Goal: Task Accomplishment & Management: Use online tool/utility

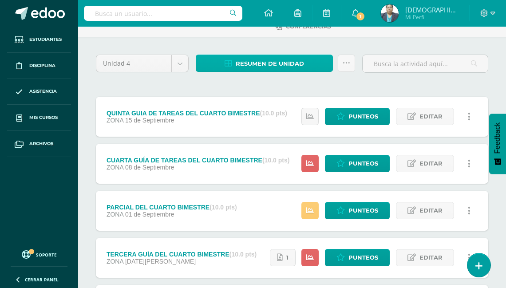
scroll to position [107, 0]
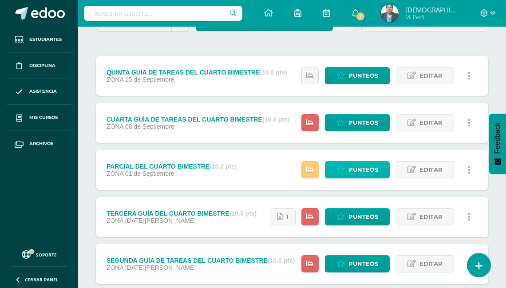
click at [354, 169] on span "Punteos" at bounding box center [364, 170] width 30 height 16
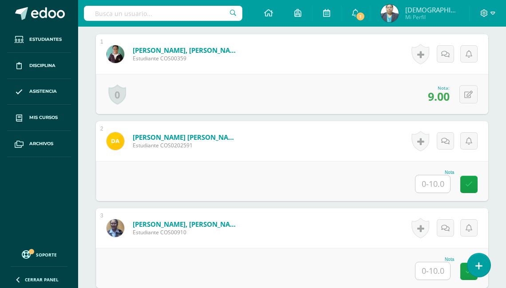
scroll to position [298, 0]
type input "0"
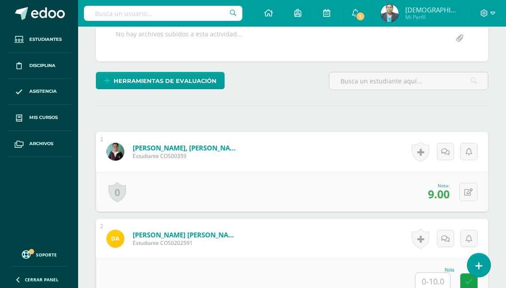
scroll to position [240, 0]
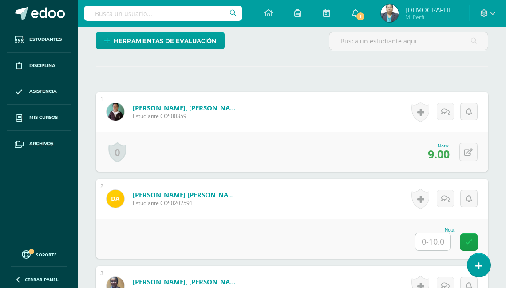
click at [432, 237] on input "text" at bounding box center [433, 241] width 35 height 17
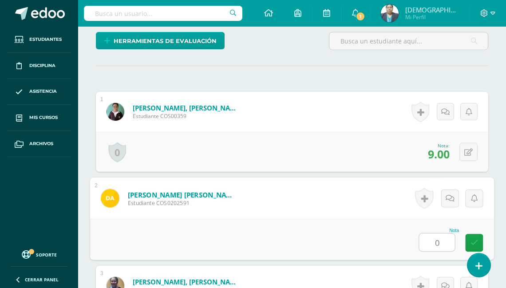
type input "0"
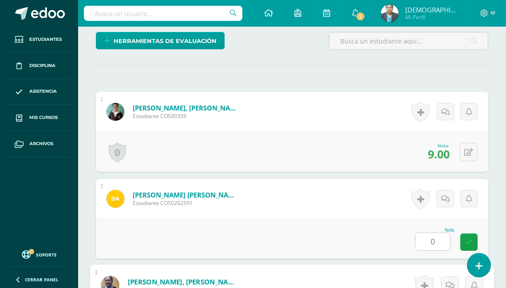
scroll to position [422, 0]
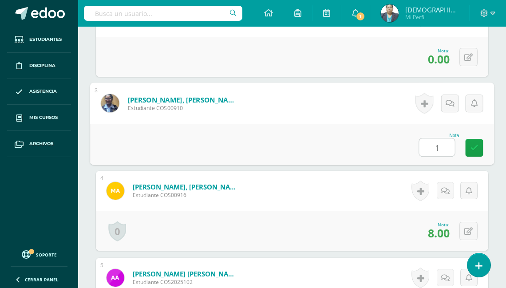
type input "10"
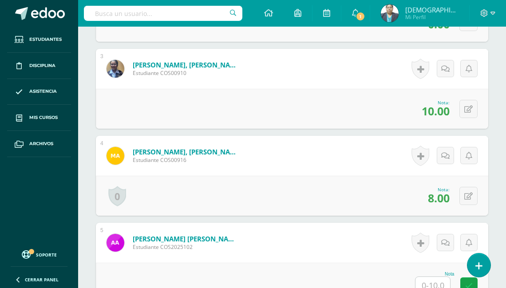
scroll to position [493, 0]
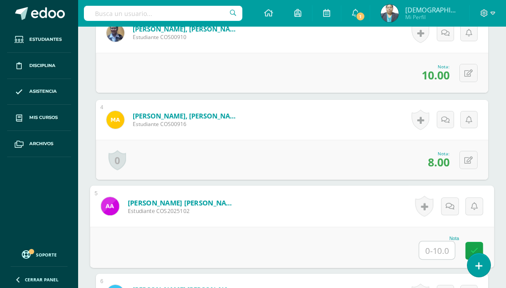
click at [427, 245] on input "text" at bounding box center [438, 251] width 36 height 18
type input "0"
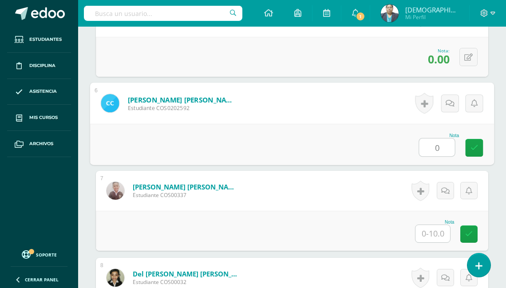
type input "0"
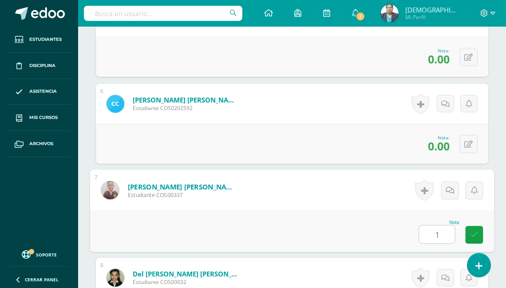
type input "10"
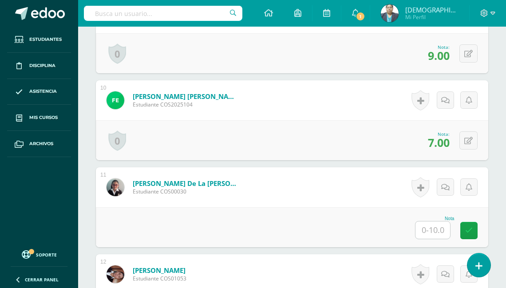
scroll to position [1039, 0]
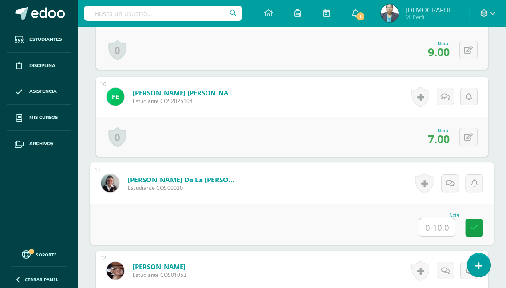
click at [436, 226] on input "text" at bounding box center [438, 228] width 36 height 18
type input "10"
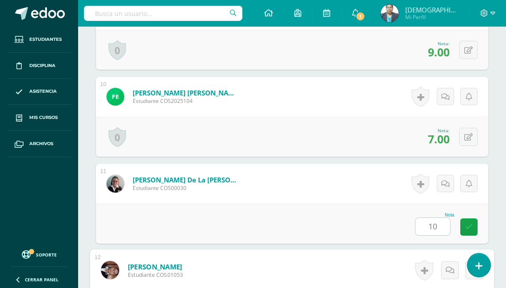
scroll to position [1206, 0]
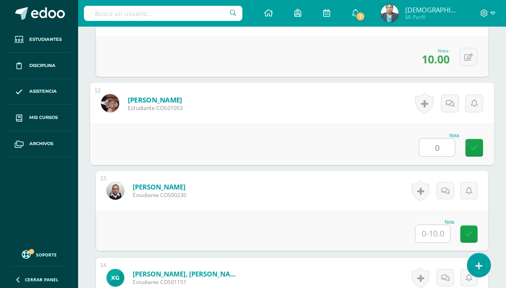
type input "0"
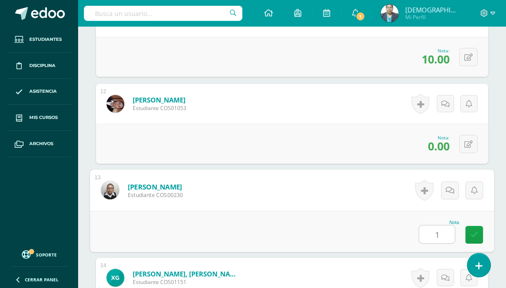
type input "10"
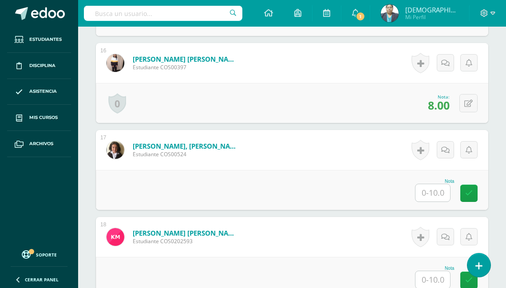
scroll to position [1597, 0]
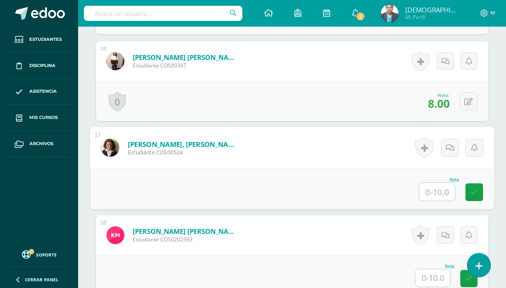
click at [434, 187] on input "text" at bounding box center [438, 192] width 36 height 18
type input "10"
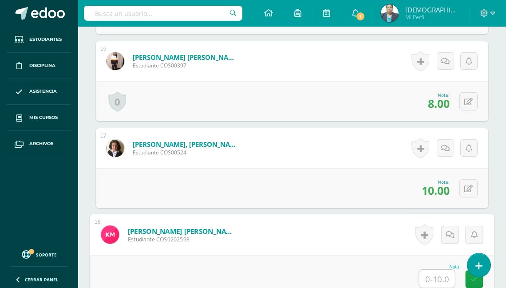
type input "0"
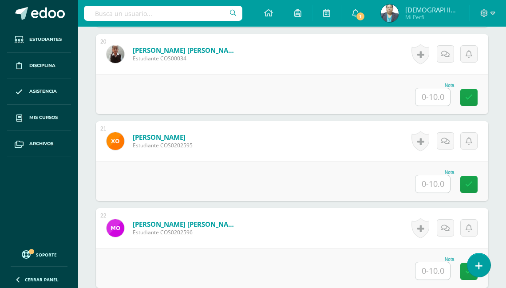
scroll to position [1952, 0]
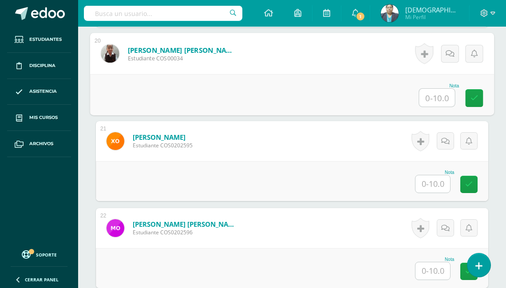
click at [431, 100] on input "text" at bounding box center [438, 98] width 36 height 18
type input "10"
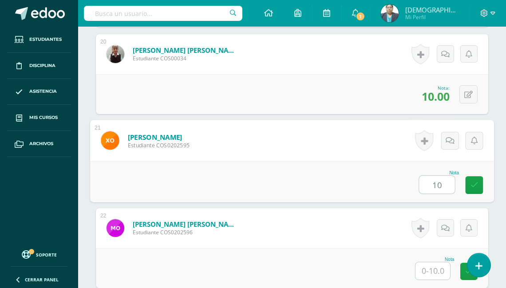
type input "10"
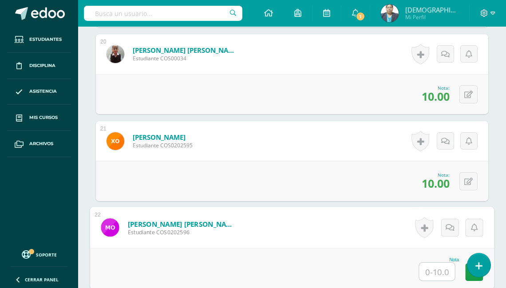
type input "0"
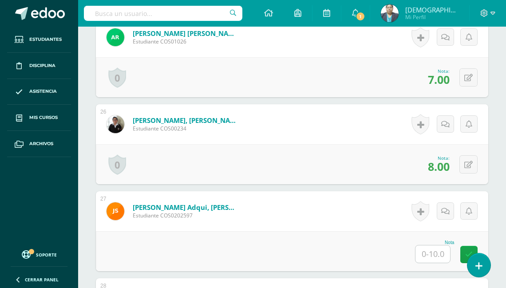
scroll to position [2450, 0]
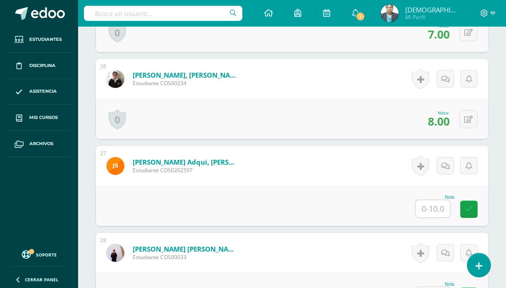
click at [428, 202] on input "text" at bounding box center [433, 208] width 35 height 17
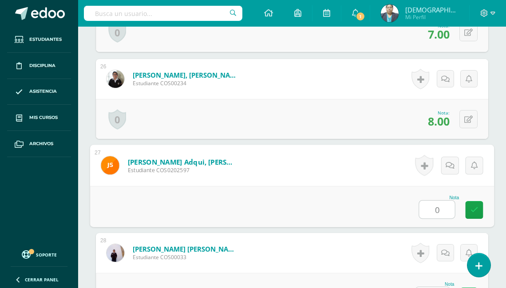
type input "0"
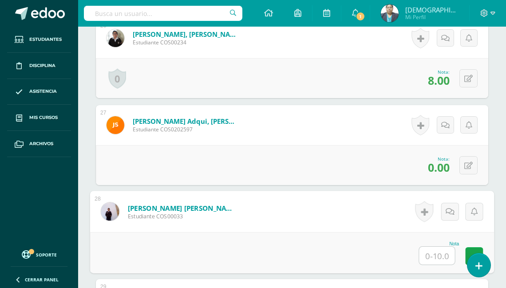
scroll to position [2499, 0]
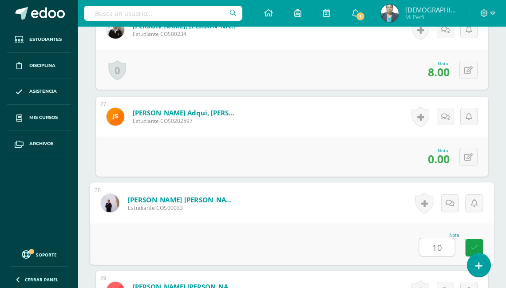
type input "10"
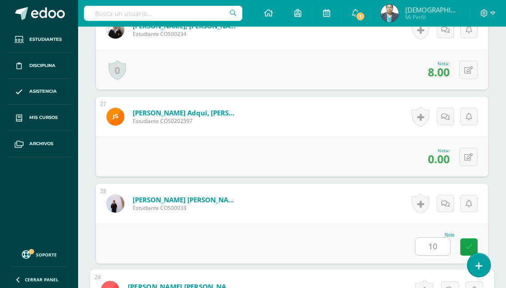
scroll to position [2686, 0]
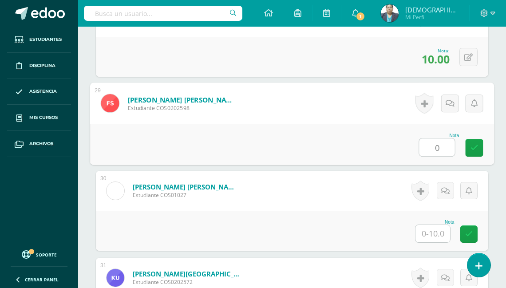
type input "0"
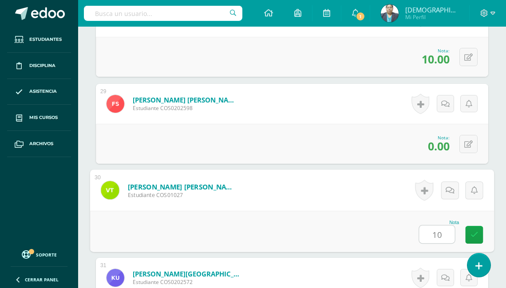
type input "10"
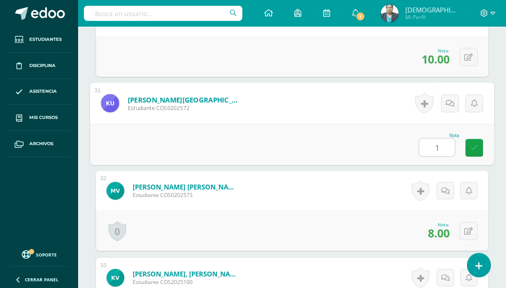
type input "10"
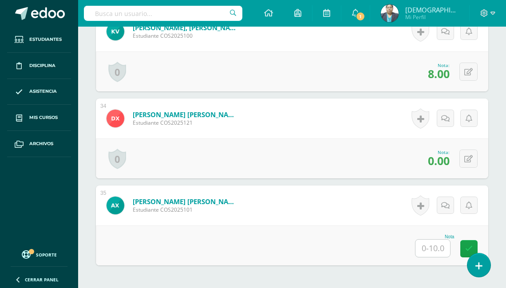
scroll to position [3109, 0]
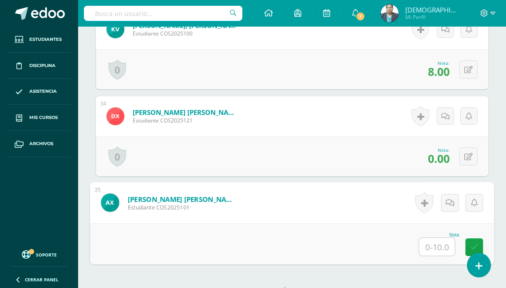
click at [427, 246] on input "text" at bounding box center [438, 247] width 36 height 18
type input "10"
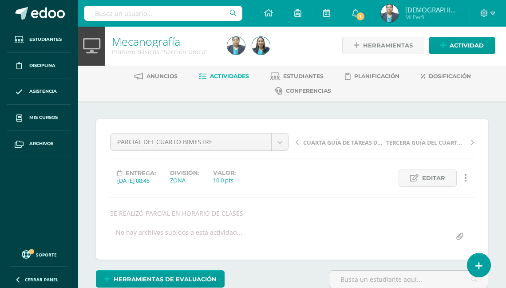
scroll to position [0, 0]
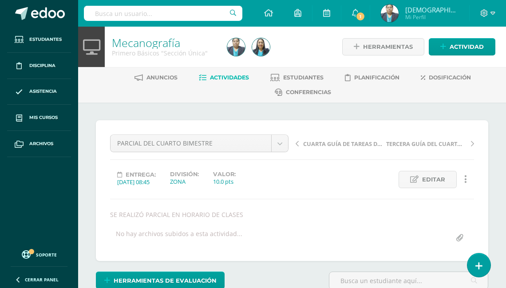
click at [222, 76] on span "Actividades" at bounding box center [229, 77] width 39 height 7
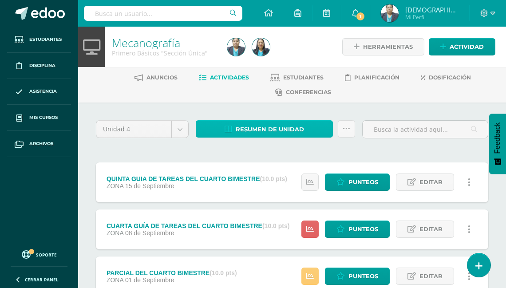
click at [253, 128] on span "Resumen de unidad" at bounding box center [270, 129] width 68 height 16
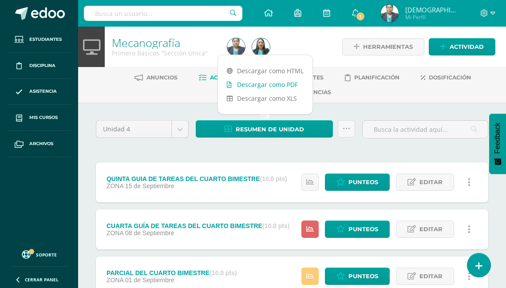
click at [261, 83] on link "Descargar como PDF" at bounding box center [265, 85] width 95 height 14
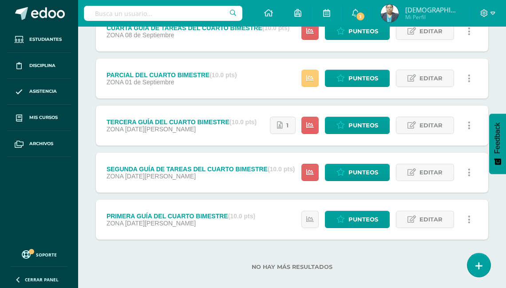
scroll to position [207, 0]
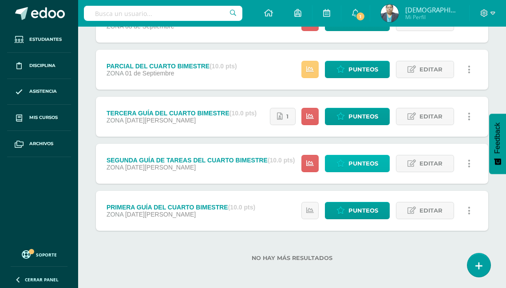
click at [363, 160] on span "Punteos" at bounding box center [364, 163] width 30 height 16
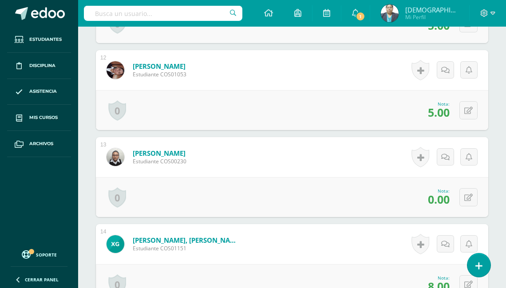
scroll to position [1240, 0]
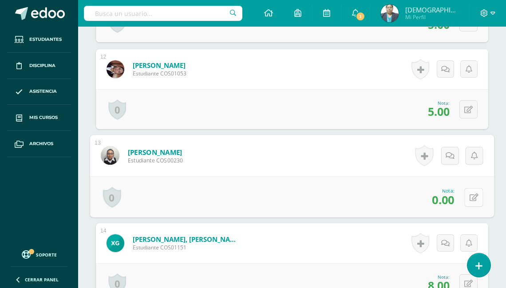
click at [468, 192] on button at bounding box center [474, 197] width 19 height 19
type input "8"
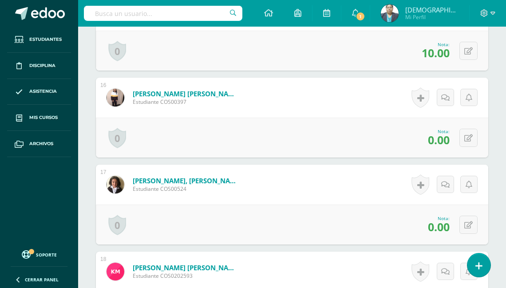
scroll to position [1596, 0]
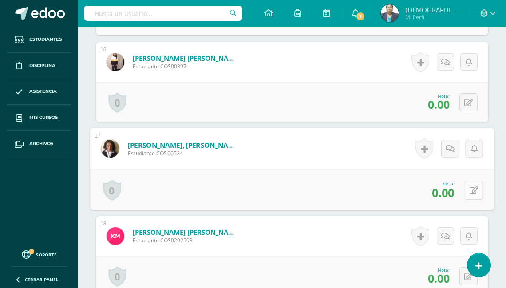
click at [467, 186] on button at bounding box center [474, 190] width 19 height 19
type input "8"
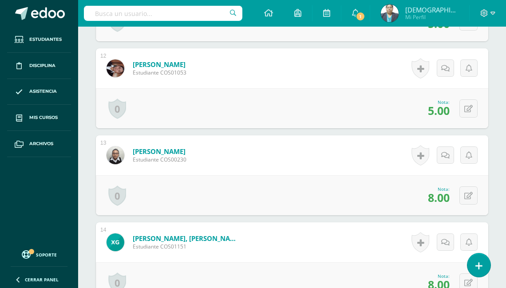
scroll to position [1240, 0]
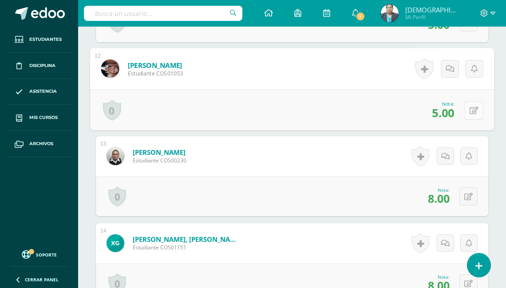
click at [472, 107] on icon at bounding box center [474, 111] width 9 height 8
type input "10"
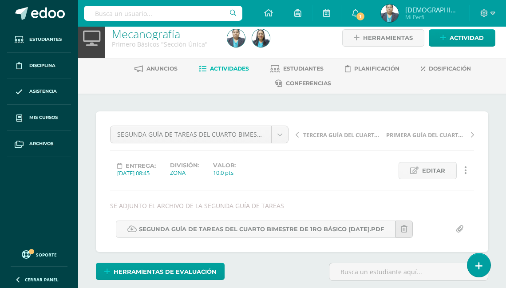
scroll to position [0, 0]
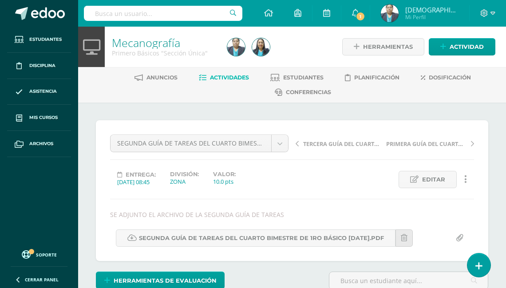
click at [227, 77] on span "Actividades" at bounding box center [229, 77] width 39 height 7
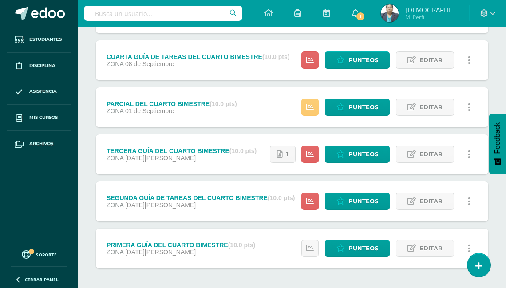
scroll to position [207, 0]
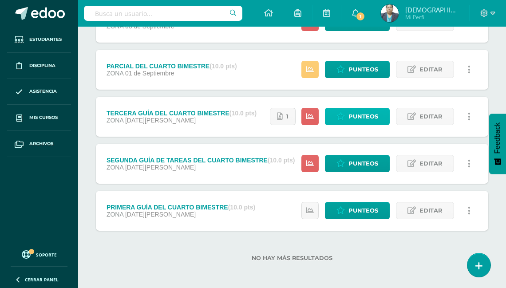
click at [362, 114] on span "Punteos" at bounding box center [364, 116] width 30 height 16
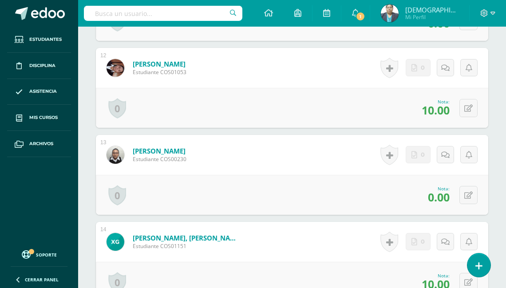
scroll to position [1278, 0]
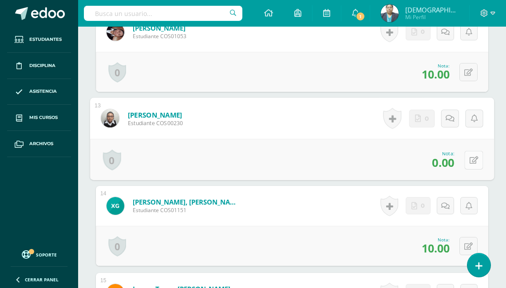
click at [469, 155] on button at bounding box center [474, 160] width 19 height 19
type input "10"
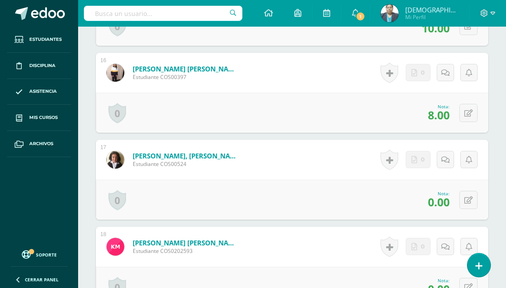
scroll to position [1598, 0]
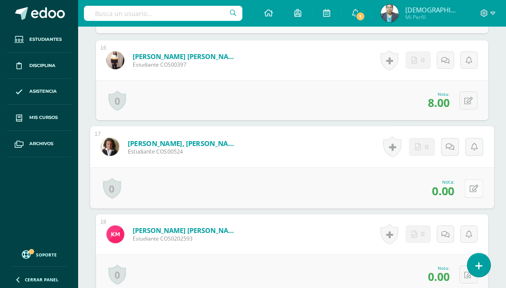
click at [469, 185] on button at bounding box center [474, 188] width 19 height 19
type input "10"
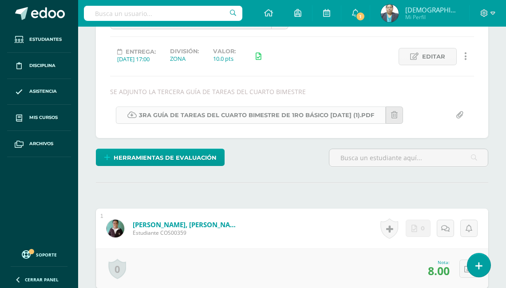
scroll to position [0, 0]
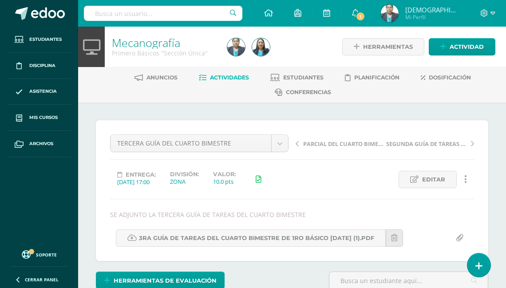
click at [232, 79] on span "Actividades" at bounding box center [229, 77] width 39 height 7
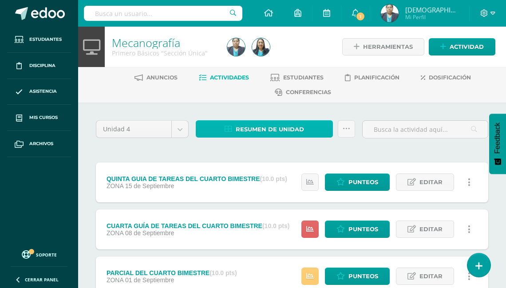
click at [266, 124] on span "Resumen de unidad" at bounding box center [270, 129] width 68 height 16
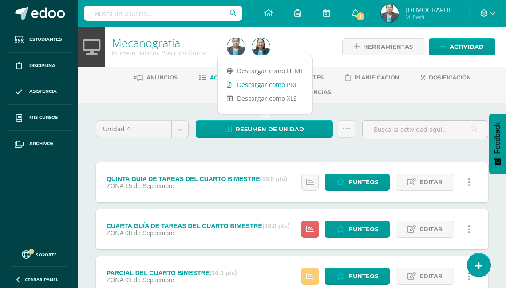
click at [264, 83] on link "Descargar como PDF" at bounding box center [265, 85] width 95 height 14
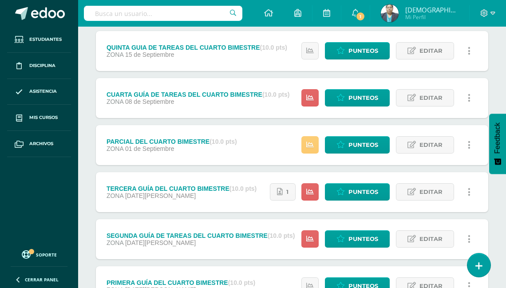
scroll to position [142, 0]
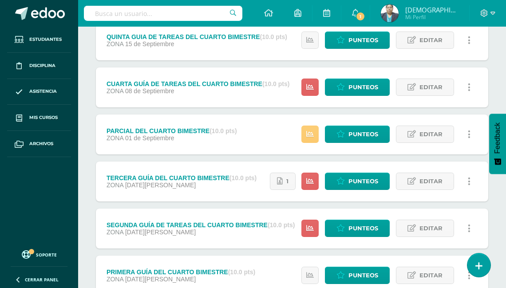
click at [399, 13] on img at bounding box center [390, 13] width 18 height 18
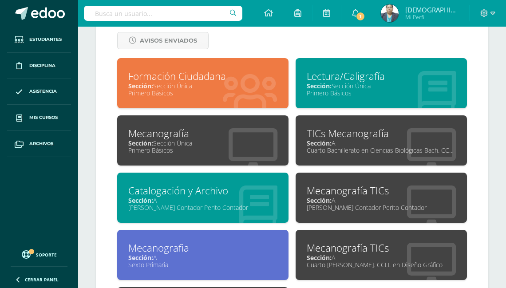
scroll to position [391, 0]
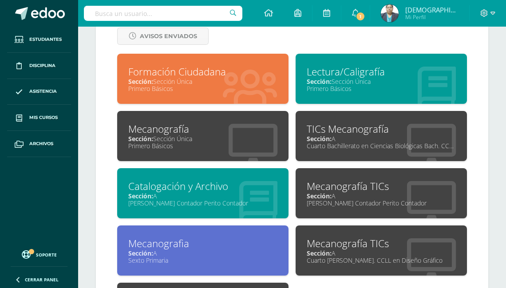
click at [322, 136] on span "Sección:" at bounding box center [319, 139] width 25 height 8
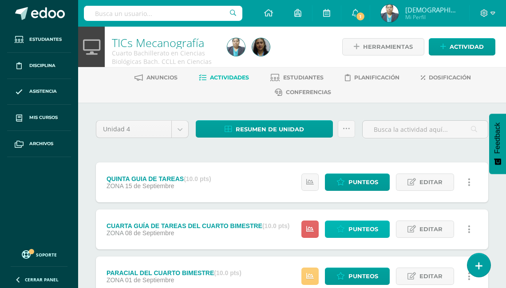
click at [360, 224] on span "Punteos" at bounding box center [364, 229] width 30 height 16
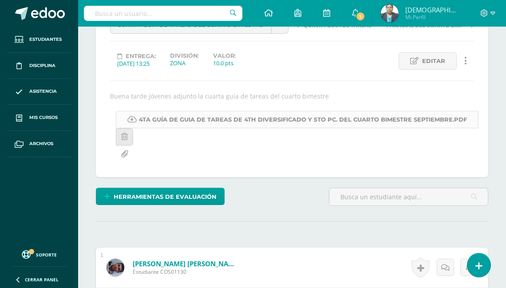
scroll to position [119, 0]
click at [239, 120] on link "4TA GUÍA DE GUIA DE TAREAS DE 4TH DIVERSIFICADO Y 5TO PC. DEL CUARTO BIMESTRE S…" at bounding box center [297, 119] width 363 height 17
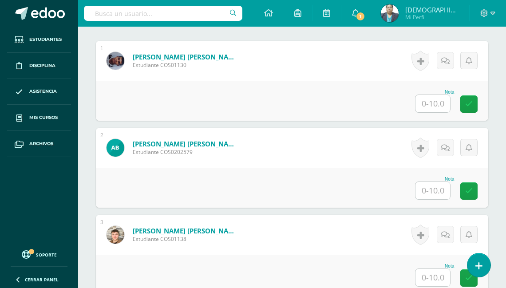
scroll to position [326, 0]
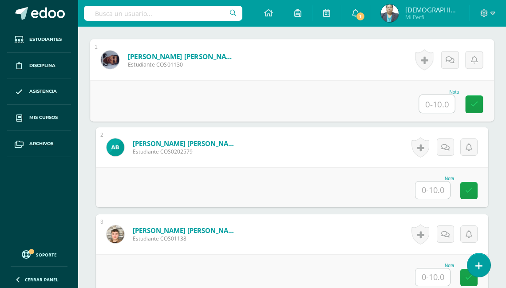
click at [432, 103] on input "text" at bounding box center [438, 104] width 36 height 18
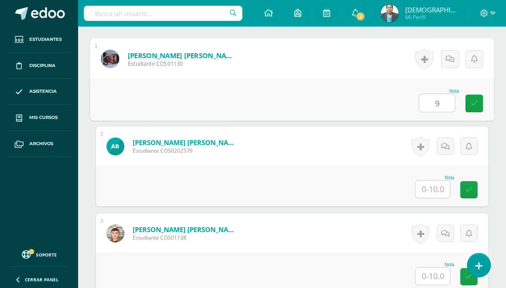
type input "9"
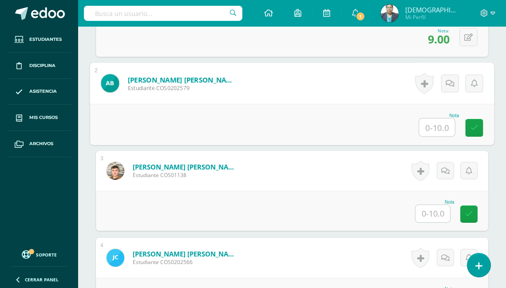
scroll to position [398, 0]
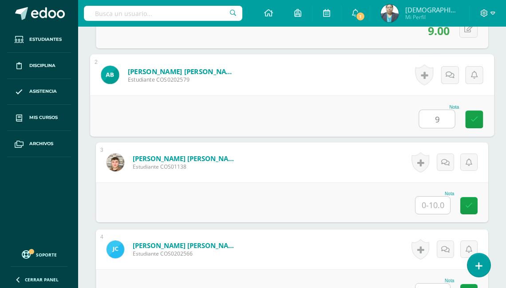
type input "9"
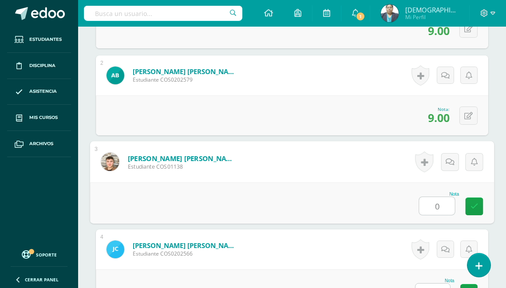
type input "0"
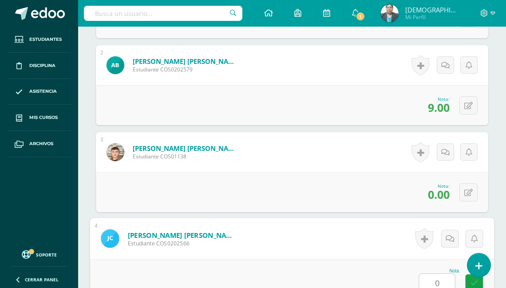
type input "0"
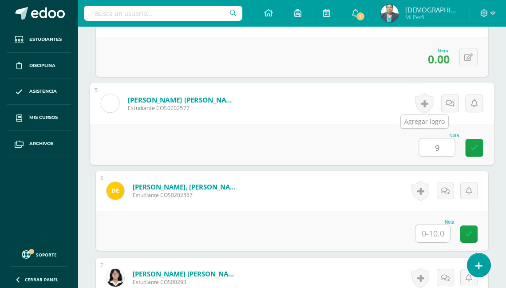
type input "9"
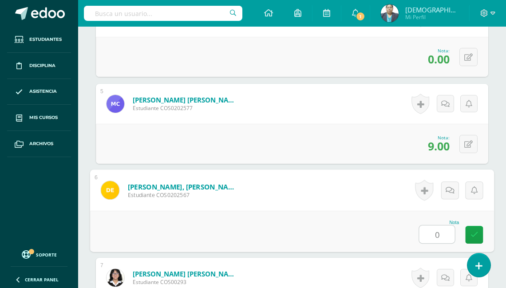
type input "0"
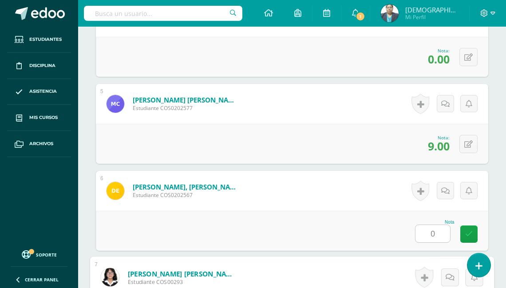
scroll to position [805, 0]
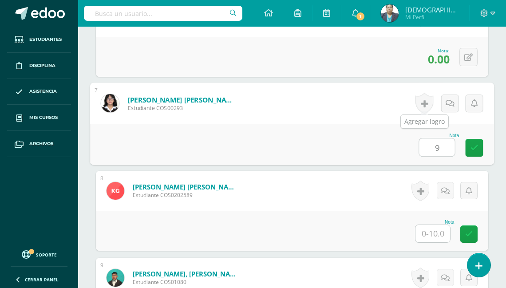
type input "9"
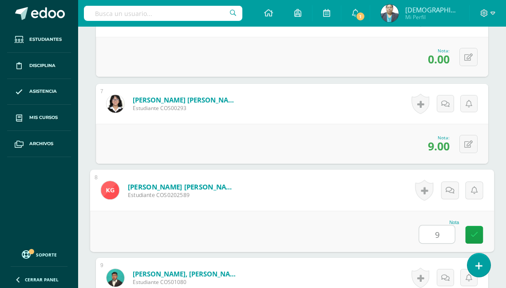
type input "9"
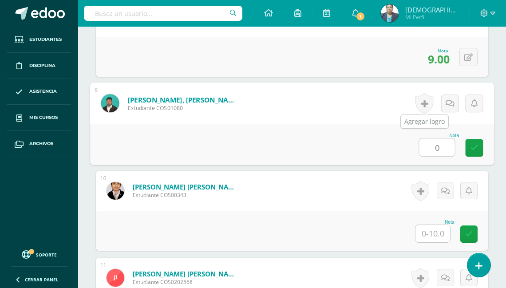
type input "0"
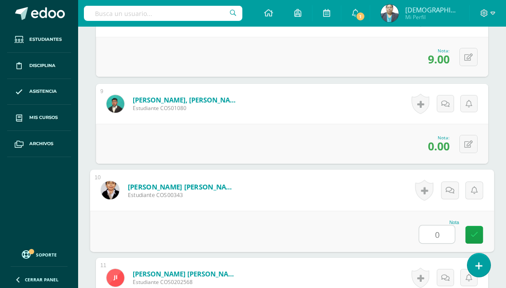
type input "0"
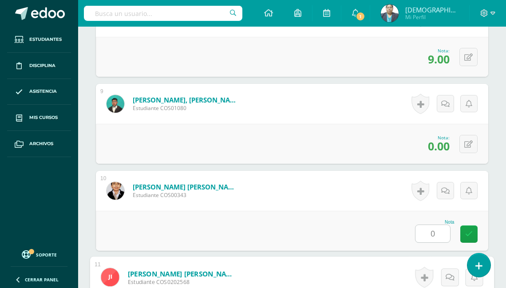
scroll to position [1153, 0]
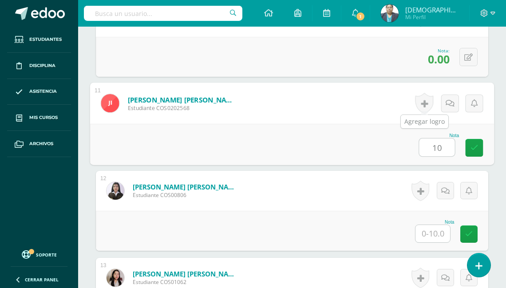
type input "10"
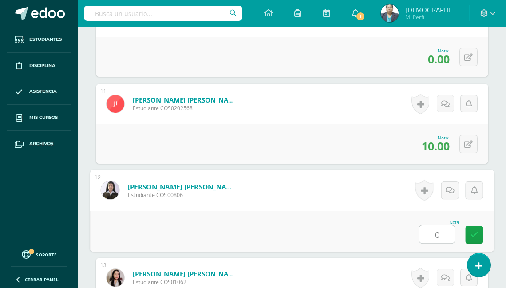
type input "0"
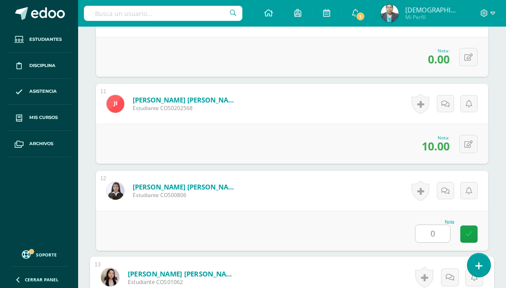
scroll to position [1327, 0]
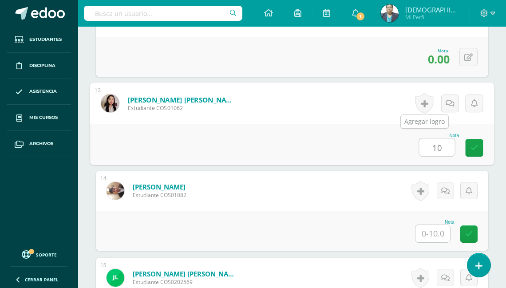
type input "10"
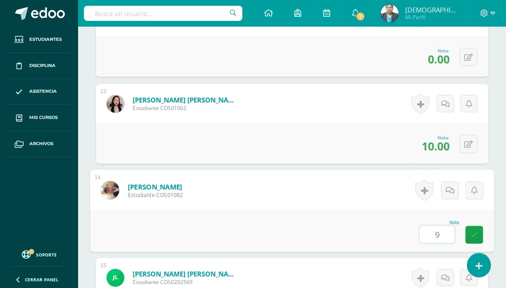
type input "9"
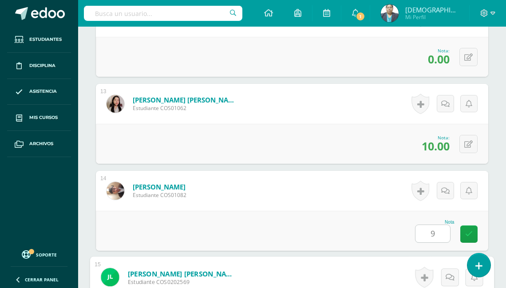
scroll to position [1502, 0]
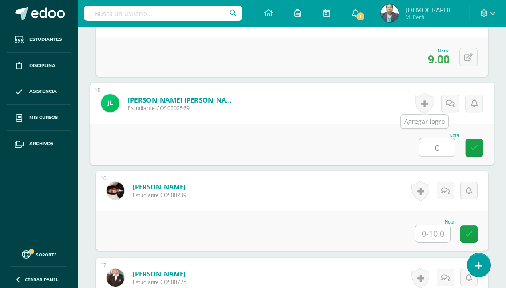
type input "0"
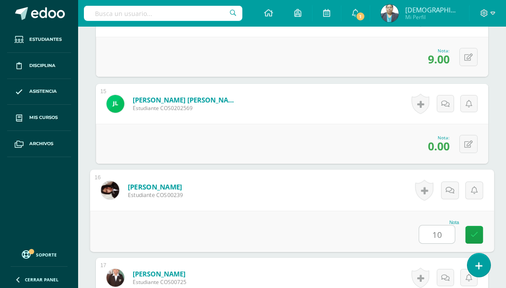
type input "10"
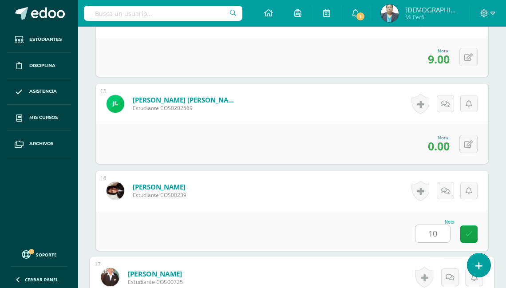
scroll to position [1676, 0]
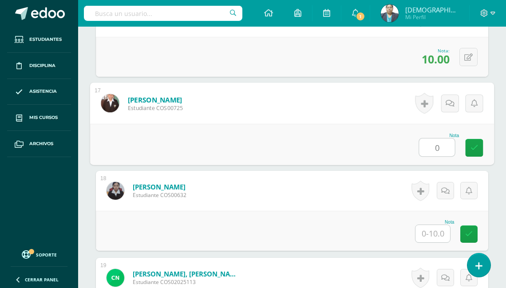
type input "0"
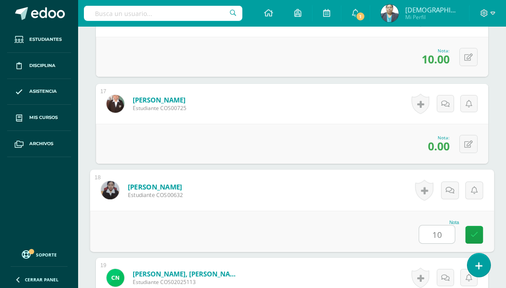
type input "10"
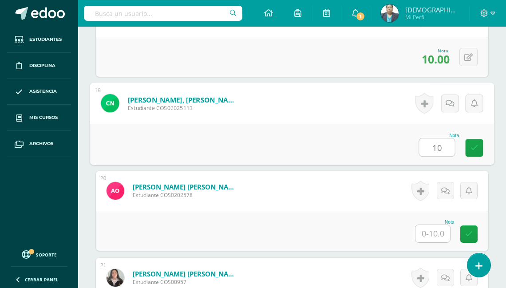
type input "10"
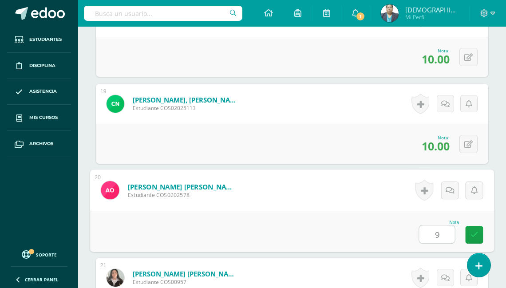
type input "9"
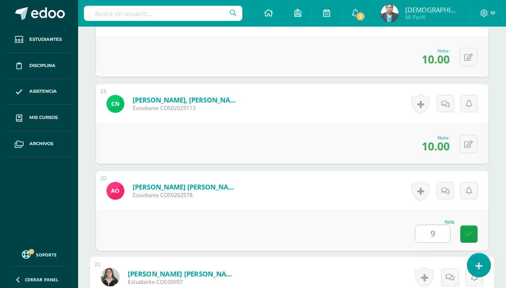
scroll to position [2024, 0]
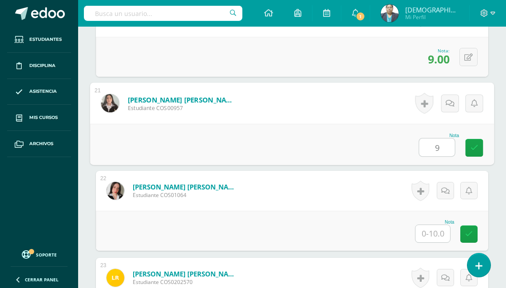
type input "9"
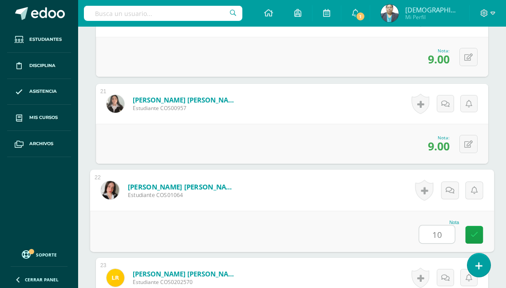
type input "10"
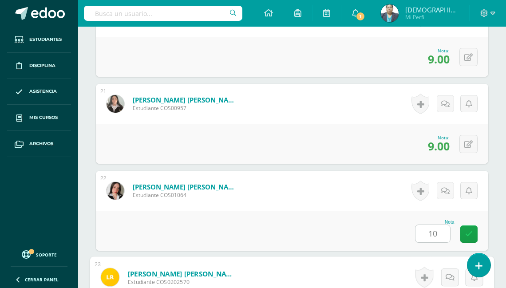
scroll to position [2198, 0]
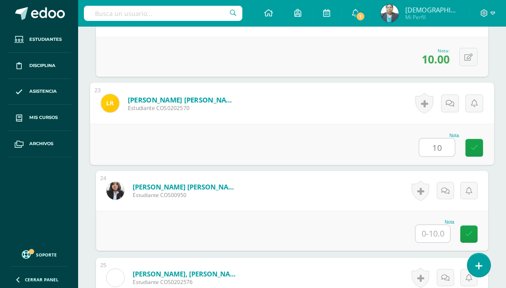
type input "10"
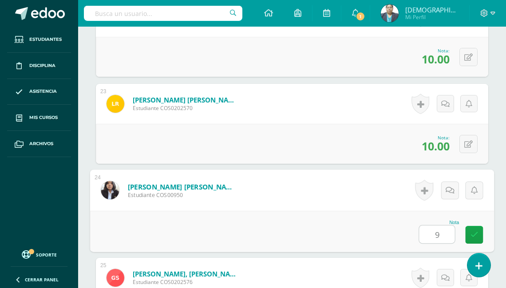
type input "9"
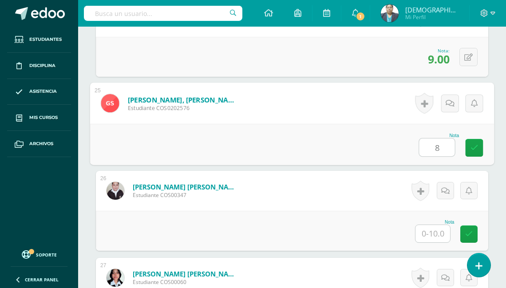
type input "8"
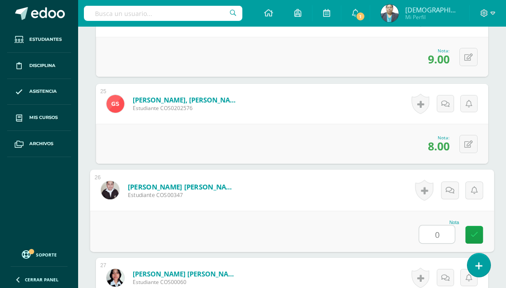
type input "0"
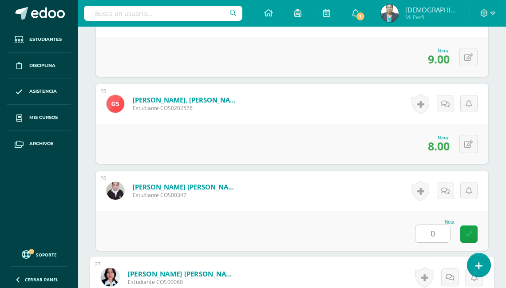
scroll to position [2546, 0]
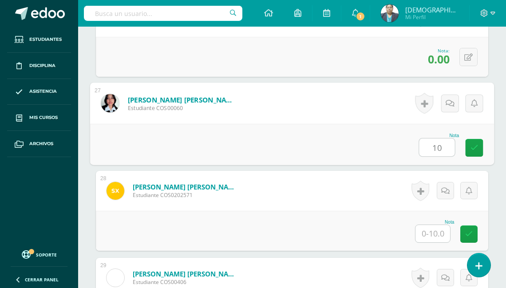
type input "10"
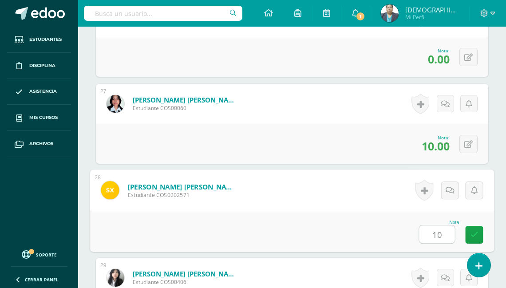
type input "10"
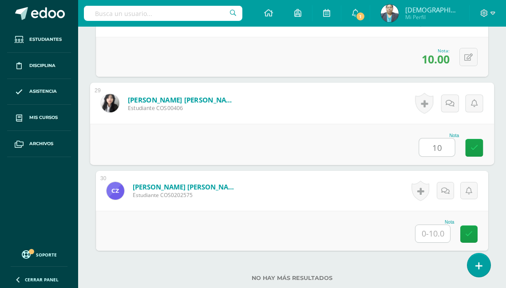
type input "10"
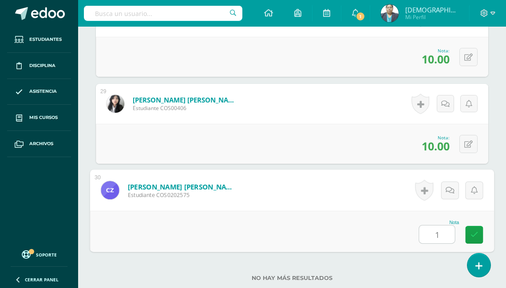
type input "10"
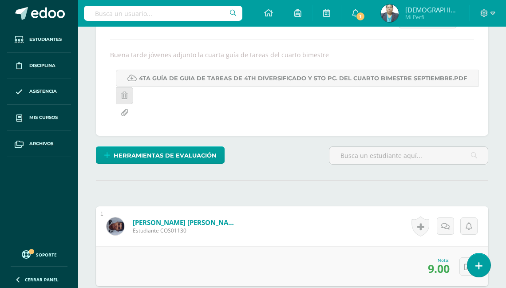
scroll to position [91, 0]
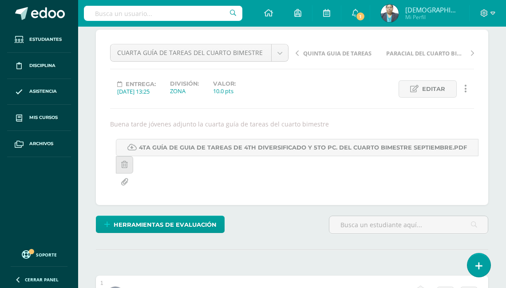
click at [399, 16] on img at bounding box center [390, 13] width 18 height 18
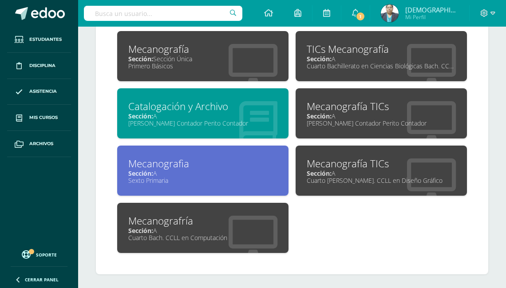
scroll to position [471, 0]
click at [339, 171] on div "Sección: A" at bounding box center [381, 173] width 149 height 8
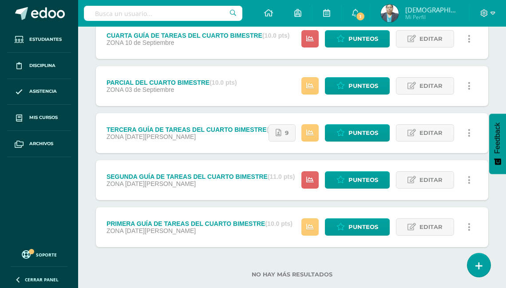
scroll to position [207, 0]
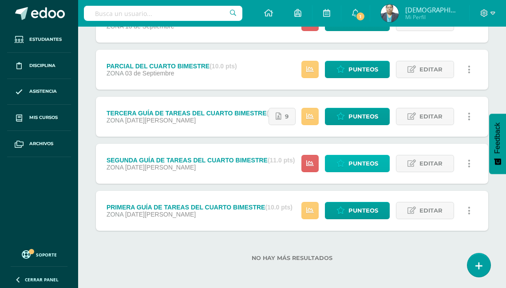
click at [361, 161] on span "Punteos" at bounding box center [364, 163] width 30 height 16
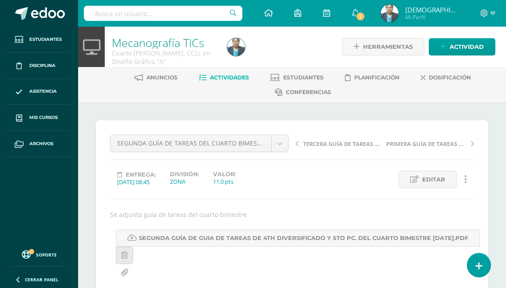
click at [231, 78] on span "Actividades" at bounding box center [229, 77] width 39 height 7
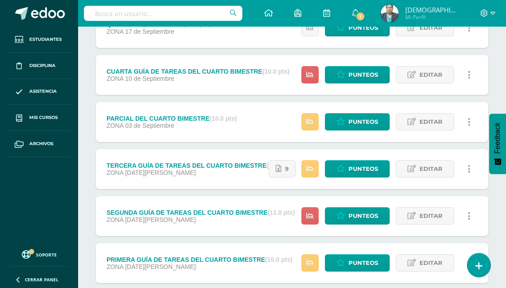
scroll to position [178, 0]
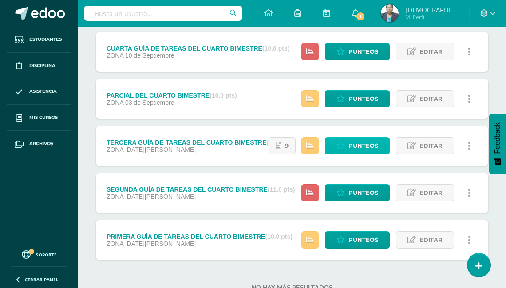
click at [359, 147] on span "Punteos" at bounding box center [364, 146] width 30 height 16
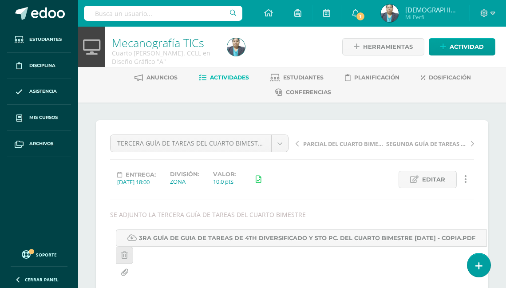
click at [229, 78] on span "Actividades" at bounding box center [229, 77] width 39 height 7
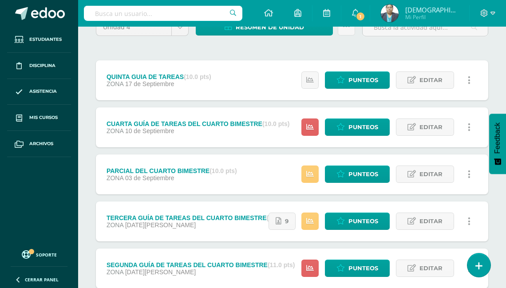
scroll to position [107, 0]
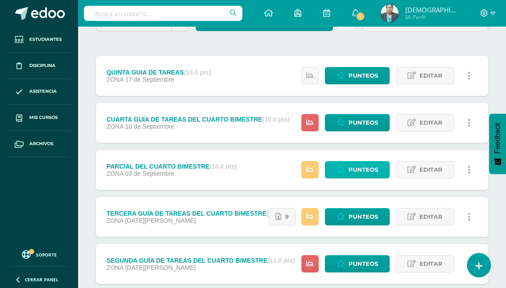
click at [359, 170] on span "Punteos" at bounding box center [364, 170] width 30 height 16
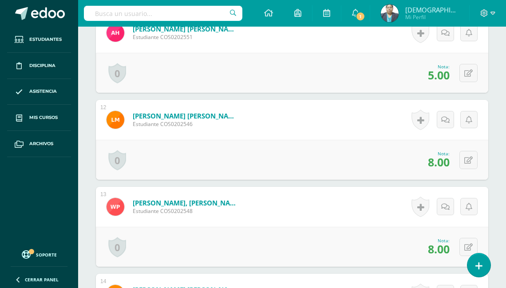
scroll to position [1135, 0]
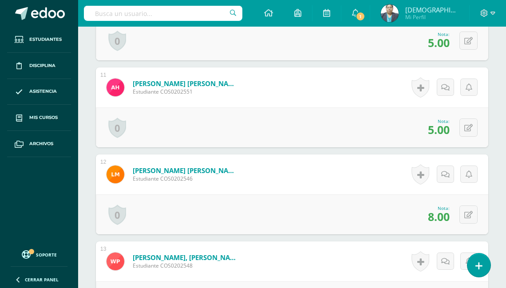
click at [399, 8] on img at bounding box center [390, 13] width 18 height 18
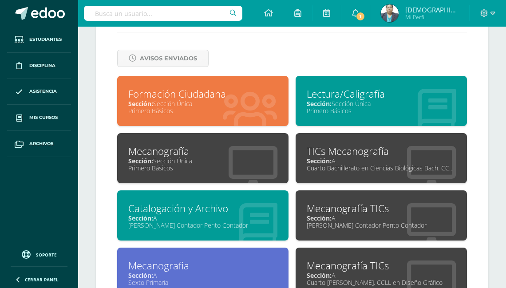
scroll to position [426, 0]
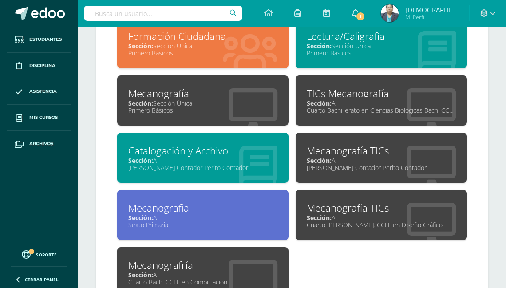
click at [352, 196] on div "Mecanografía TICs Sección: A Cuarto Bach. CCLL en Diseño Gráfico" at bounding box center [381, 215] width 171 height 50
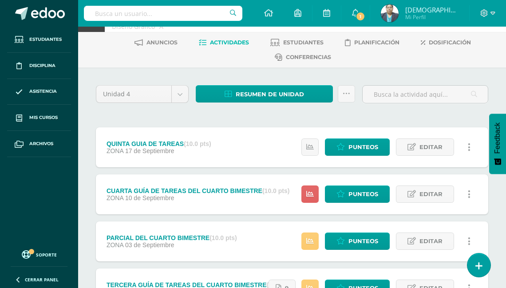
scroll to position [71, 0]
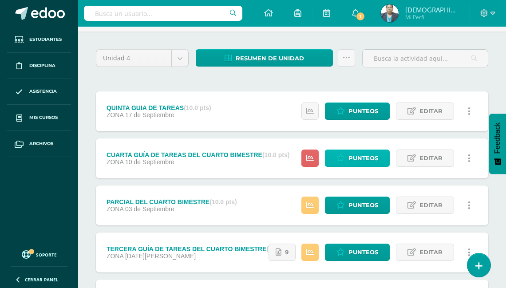
click at [360, 160] on span "Punteos" at bounding box center [364, 158] width 30 height 16
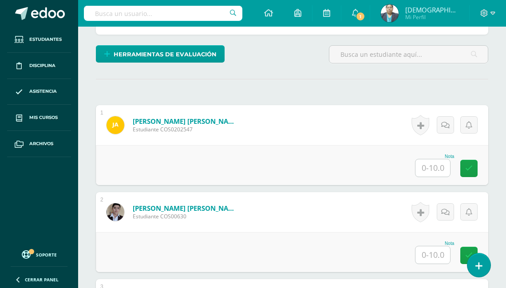
scroll to position [262, 0]
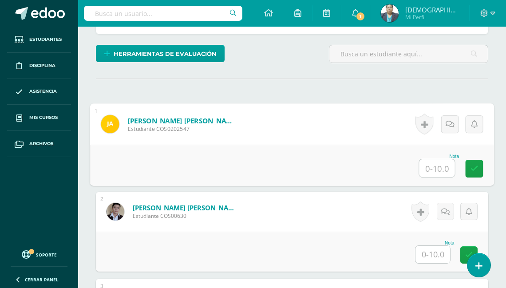
click at [435, 165] on input "text" at bounding box center [438, 168] width 36 height 18
type input "0"
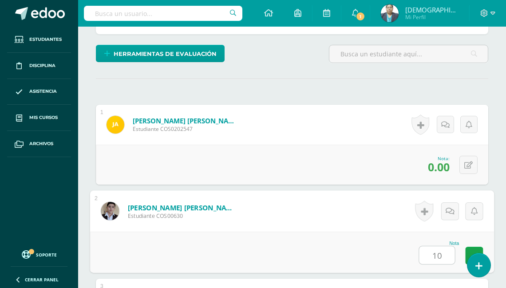
type input "10"
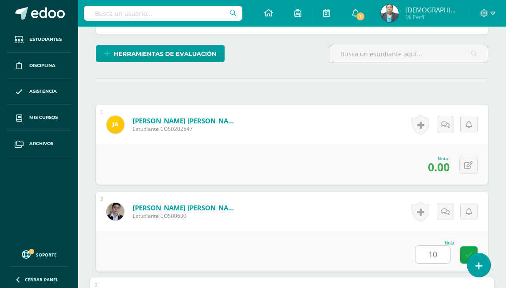
scroll to position [457, 0]
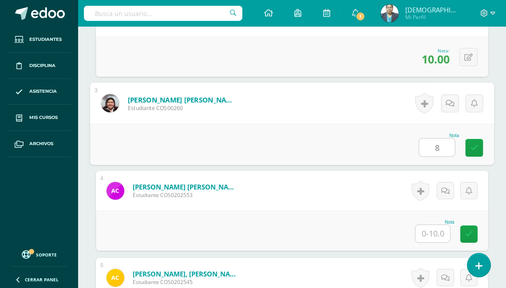
type input "8"
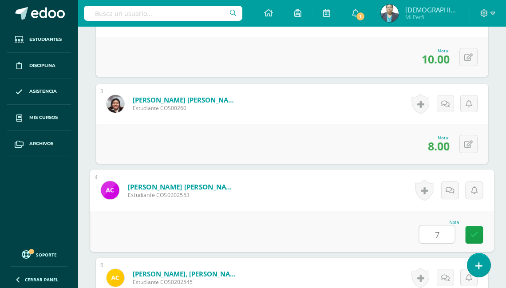
type input "7"
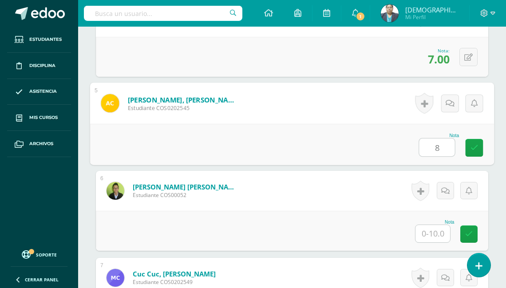
type input "8"
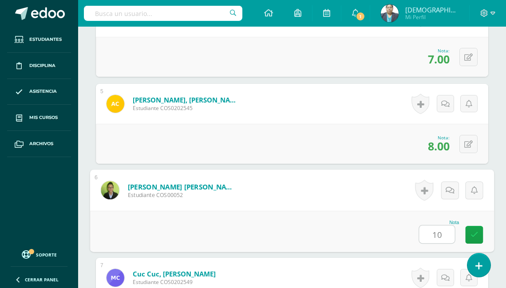
type input "10"
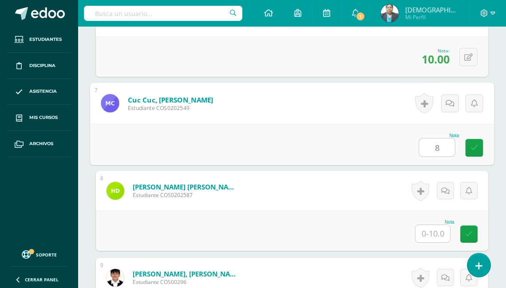
type input "8"
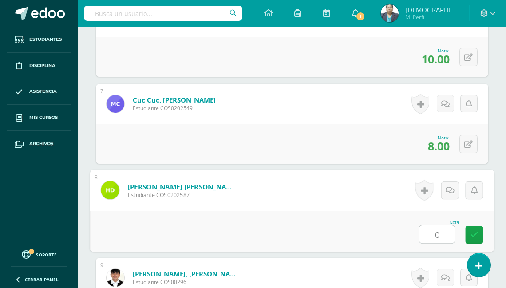
type input "0"
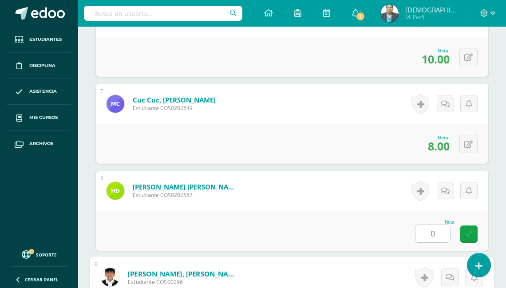
scroll to position [979, 0]
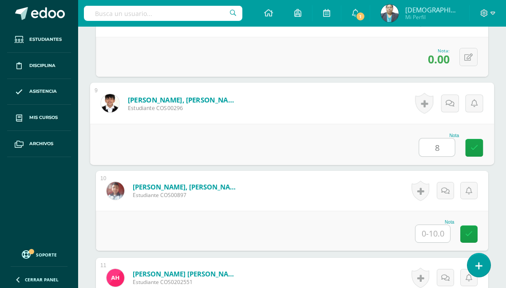
type input "8"
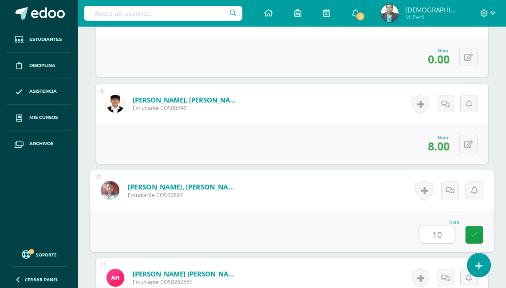
type input "10"
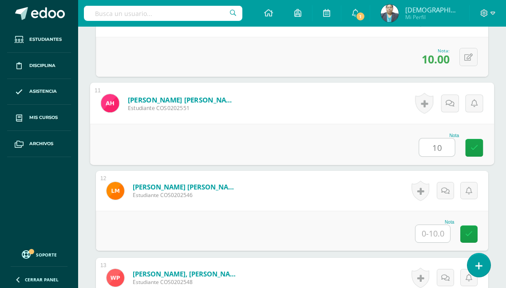
type input "10"
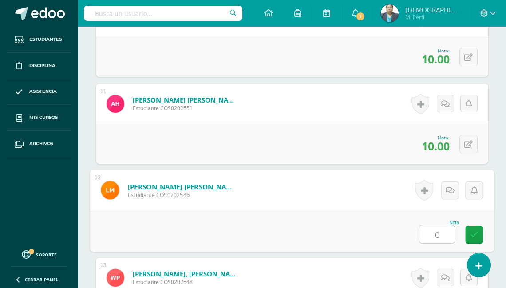
type input "0"
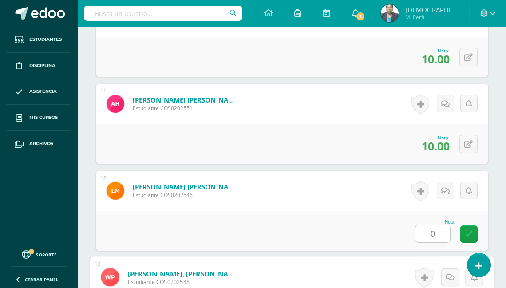
scroll to position [1327, 0]
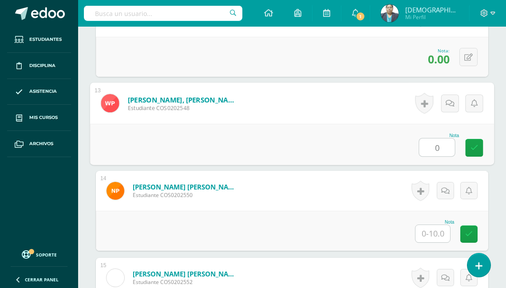
type input "0"
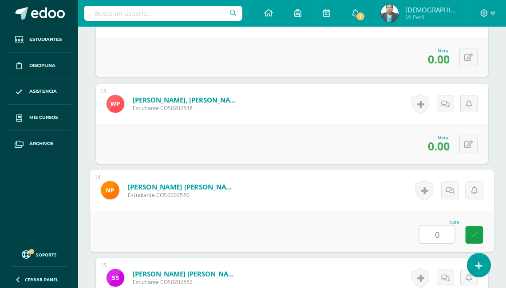
type input "0"
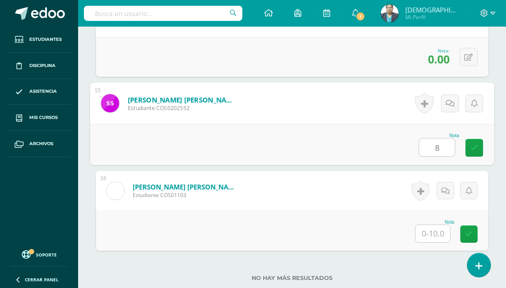
type input "8"
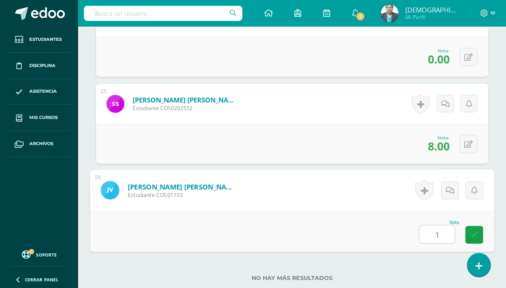
type input "10"
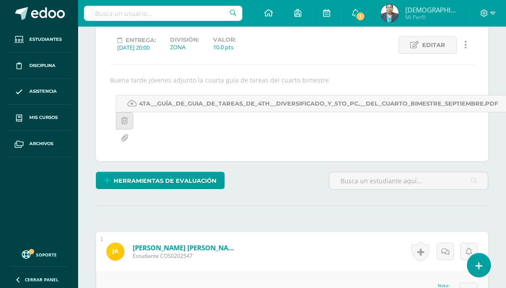
scroll to position [80, 0]
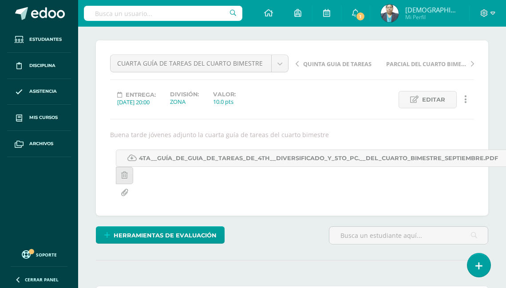
click at [399, 18] on img at bounding box center [390, 13] width 18 height 18
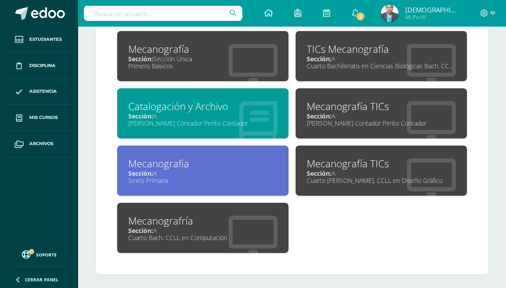
scroll to position [471, 0]
click at [187, 221] on div "Mecanografría" at bounding box center [202, 221] width 149 height 14
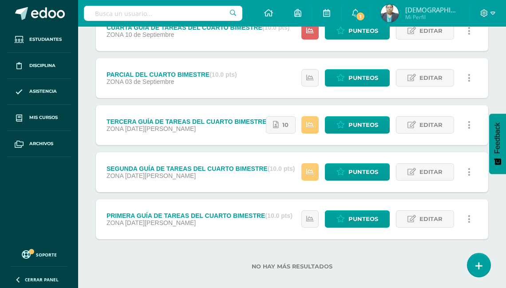
scroll to position [207, 0]
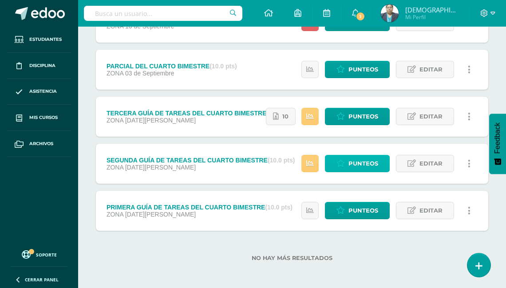
click at [359, 159] on span "Punteos" at bounding box center [364, 163] width 30 height 16
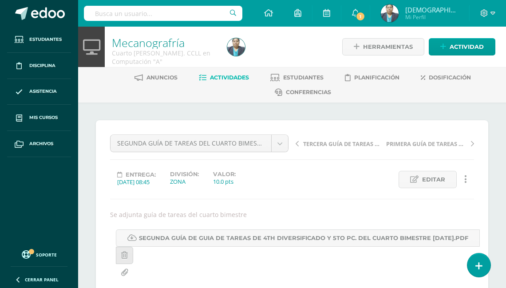
click at [229, 77] on span "Actividades" at bounding box center [229, 77] width 39 height 7
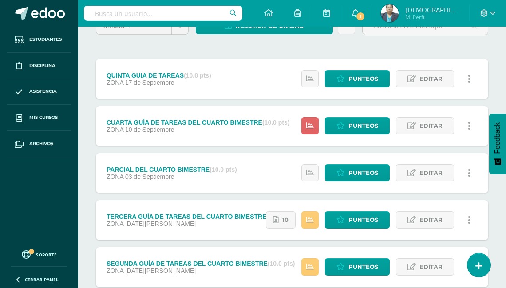
scroll to position [107, 0]
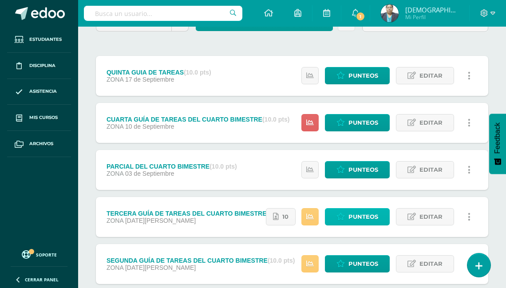
click at [355, 215] on span "Punteos" at bounding box center [364, 217] width 30 height 16
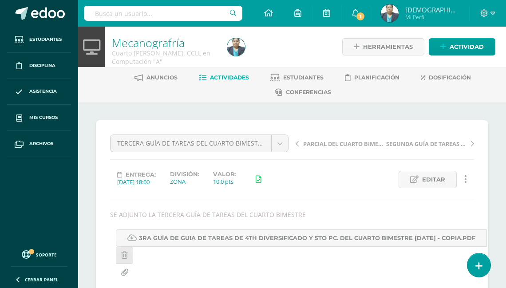
click at [224, 76] on span "Actividades" at bounding box center [229, 77] width 39 height 7
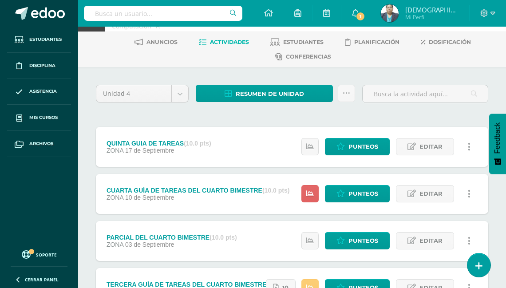
scroll to position [71, 0]
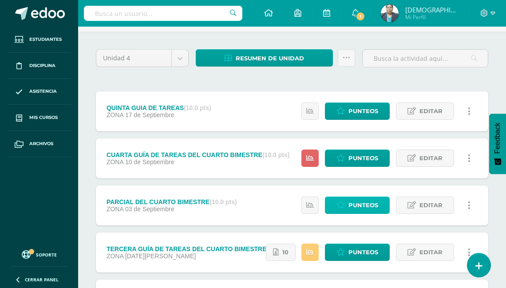
click at [361, 201] on span "Punteos" at bounding box center [364, 205] width 30 height 16
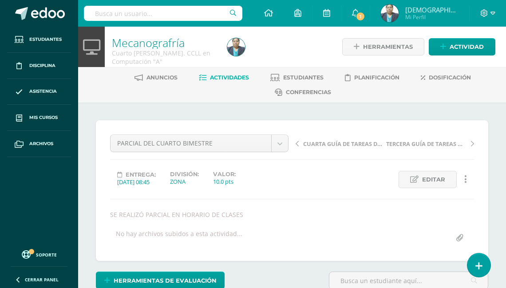
click at [232, 80] on span "Actividades" at bounding box center [229, 77] width 39 height 7
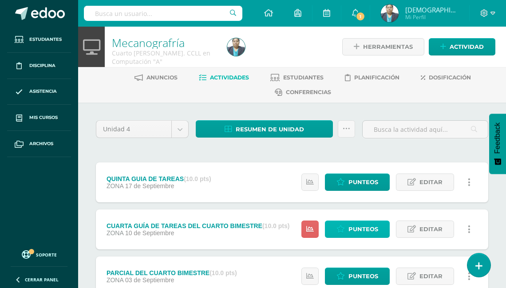
click at [363, 230] on span "Punteos" at bounding box center [364, 229] width 30 height 16
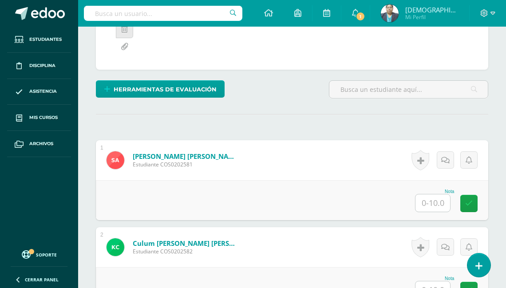
scroll to position [227, 0]
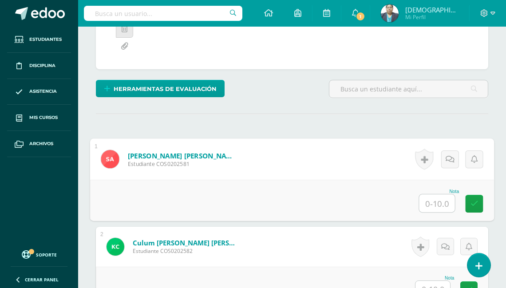
click at [435, 200] on input "text" at bounding box center [438, 204] width 36 height 18
type input "0"
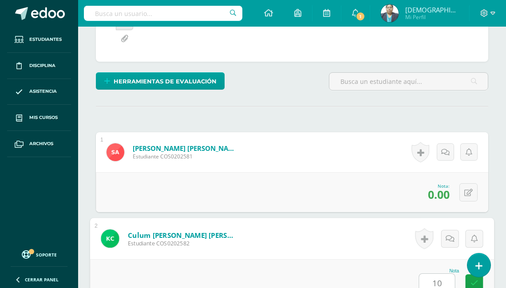
type input "10"
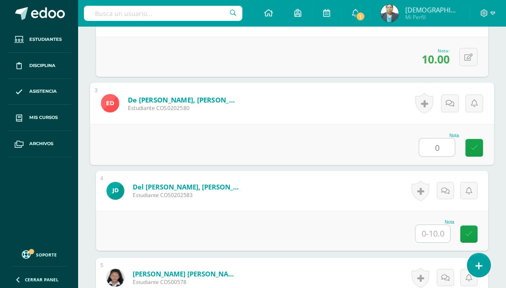
type input "0"
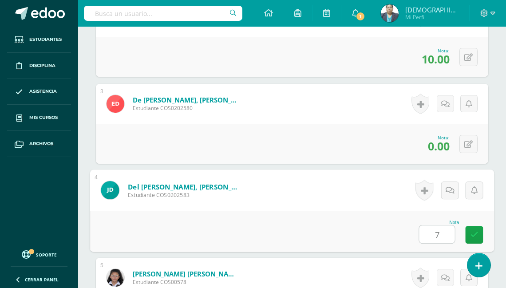
type input "7"
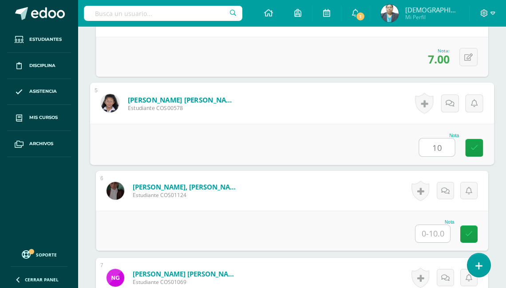
type input "10"
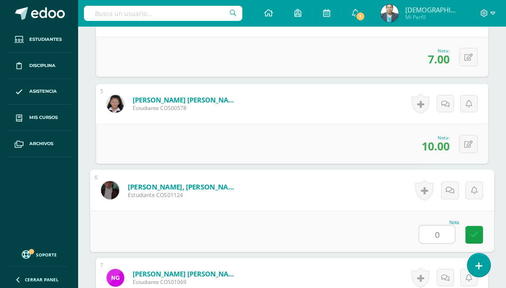
type input "0"
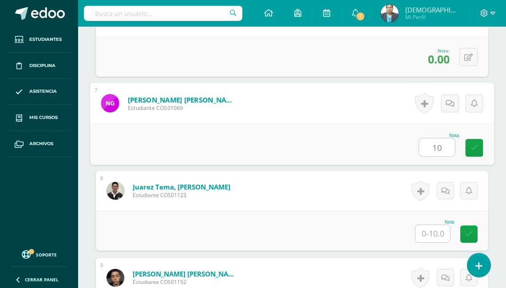
type input "10"
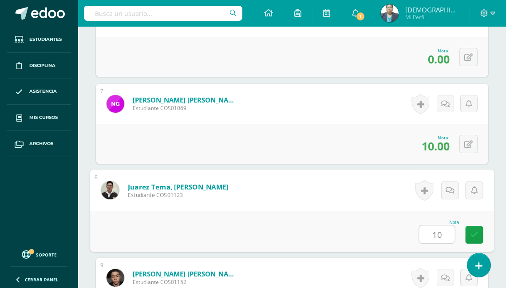
type input "10"
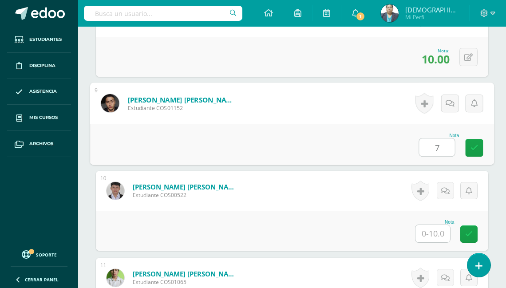
type input "7"
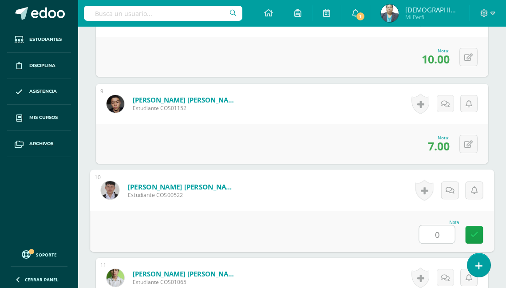
type input "0"
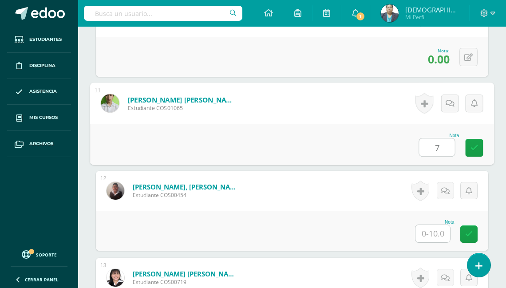
type input "7"
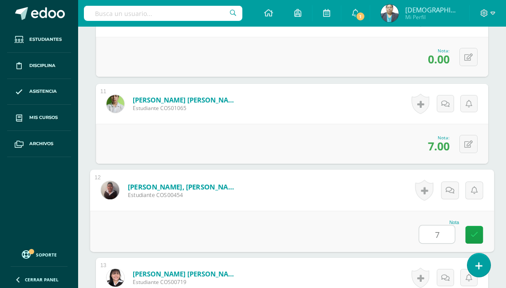
type input "7"
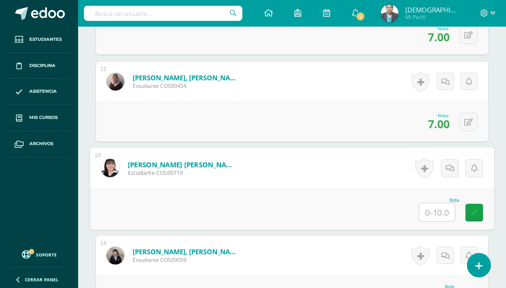
scroll to position [1256, 0]
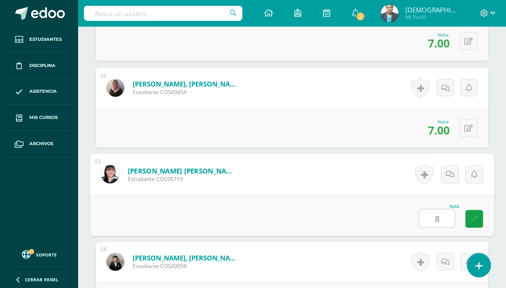
type input "8"
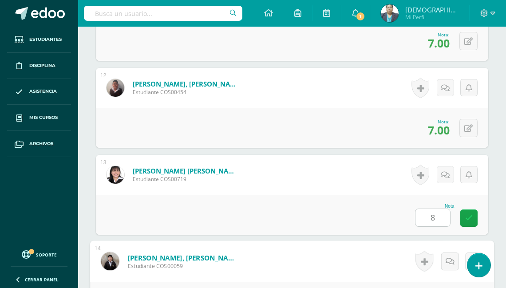
scroll to position [1415, 0]
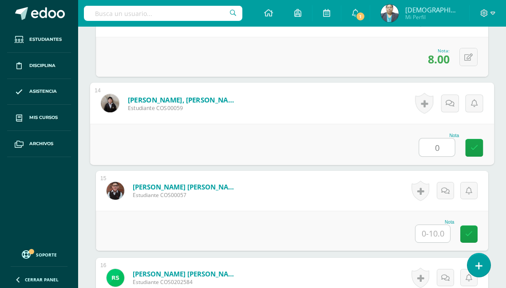
type input "0"
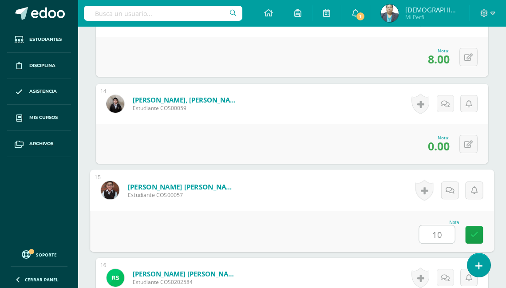
type input "10"
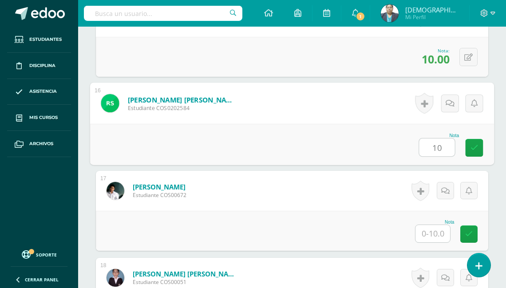
type input "10"
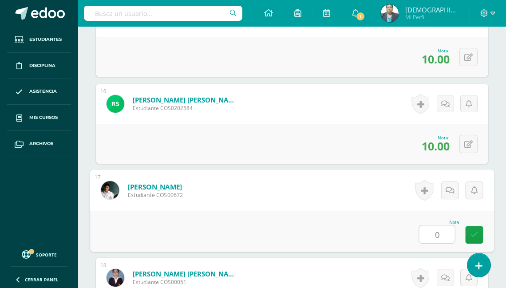
type input "0"
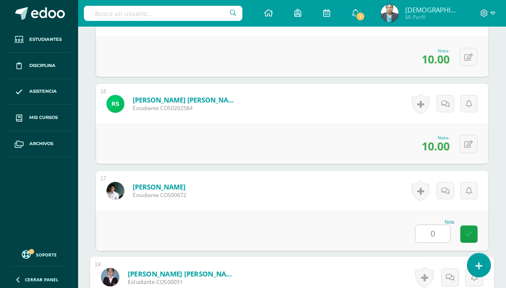
scroll to position [1763, 0]
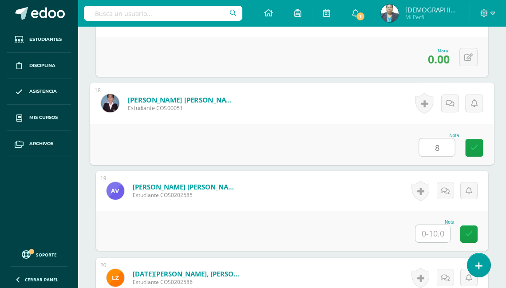
type input "8"
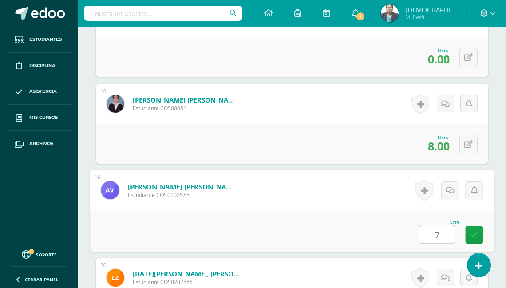
type input "7"
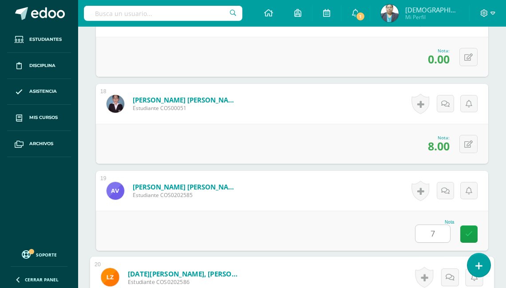
scroll to position [1912, 0]
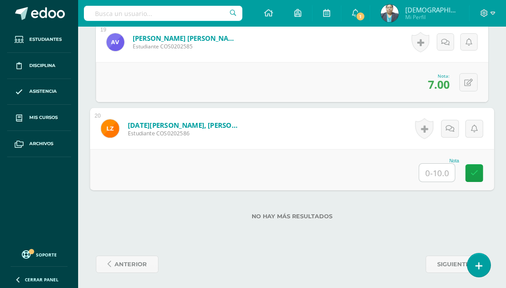
type input "0"
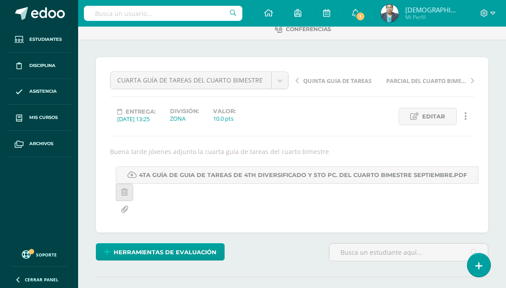
scroll to position [64, 0]
click at [399, 18] on img at bounding box center [390, 13] width 18 height 18
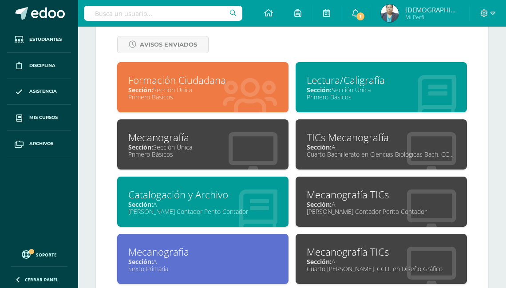
scroll to position [426, 0]
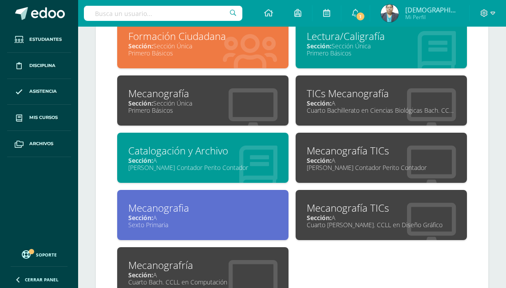
click at [205, 146] on div "Catalogación y Archivo" at bounding box center [202, 151] width 149 height 14
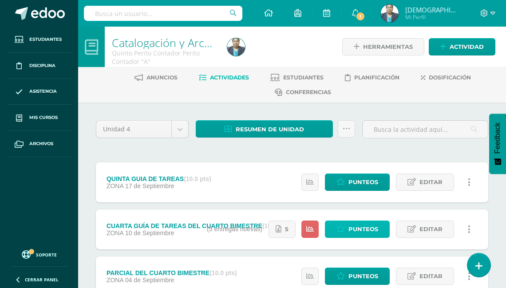
click at [364, 229] on span "Punteos" at bounding box center [364, 229] width 30 height 16
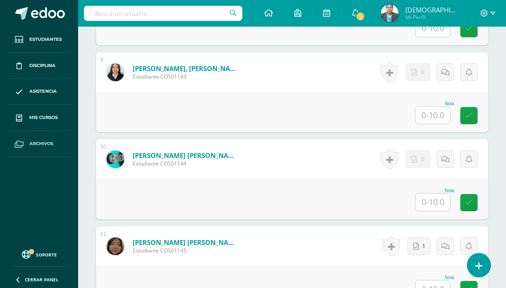
scroll to position [1099, 0]
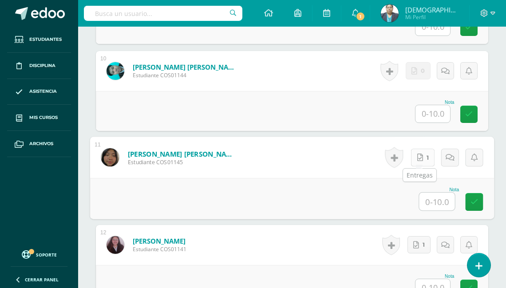
click at [418, 156] on icon at bounding box center [421, 158] width 6 height 8
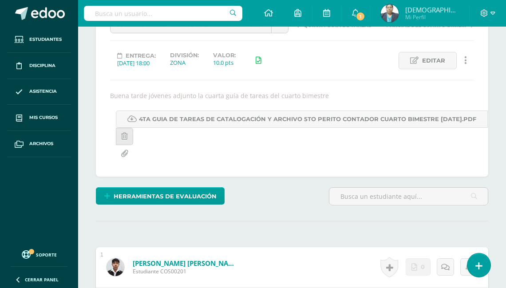
scroll to position [178, 0]
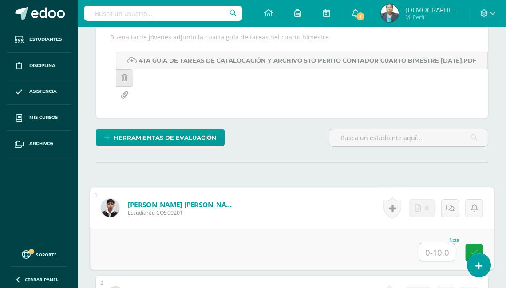
click at [430, 251] on input "text" at bounding box center [438, 252] width 36 height 18
type input "10"
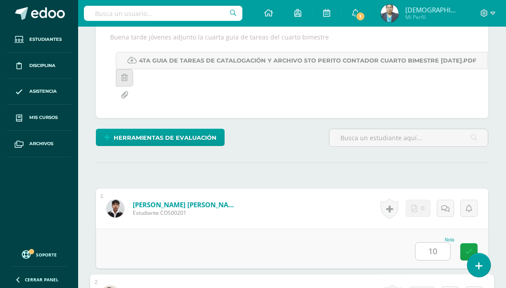
scroll to position [370, 0]
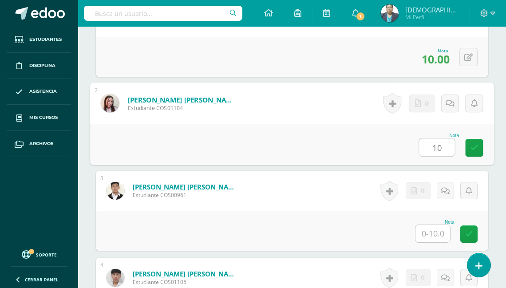
type input "10"
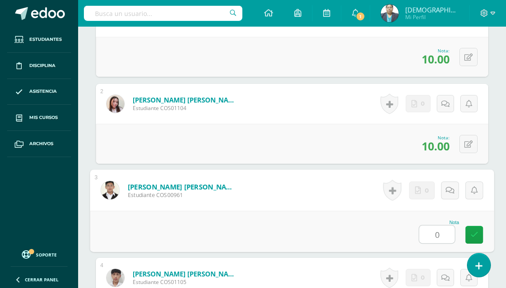
type input "0"
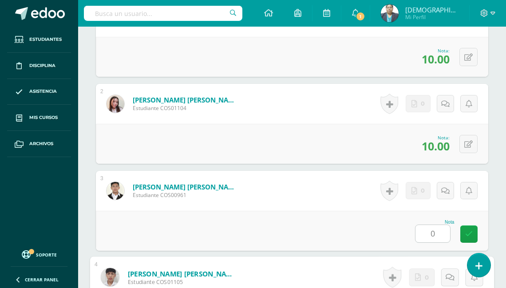
scroll to position [544, 0]
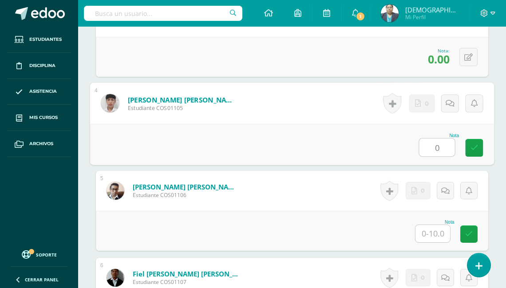
type input "0"
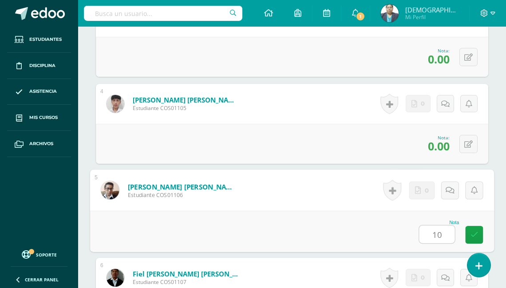
type input "10"
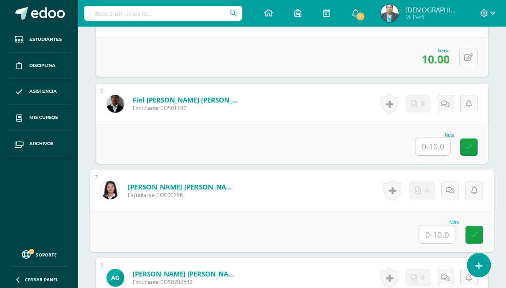
click at [431, 226] on input "text" at bounding box center [438, 235] width 36 height 18
type input "8"
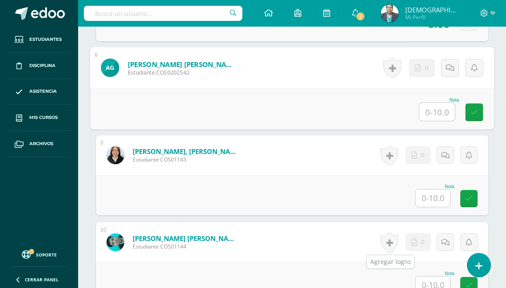
scroll to position [892, 0]
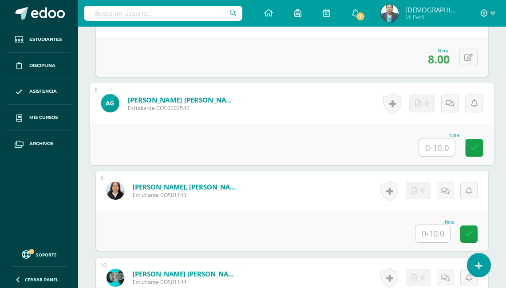
click at [435, 147] on input "text" at bounding box center [438, 148] width 36 height 18
type input "8"
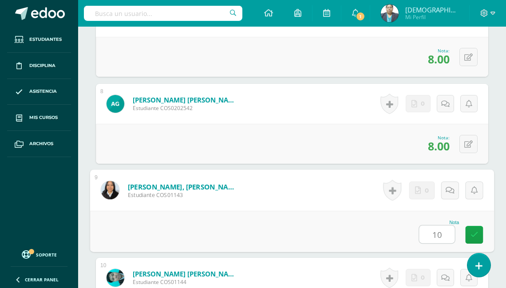
type input "10"
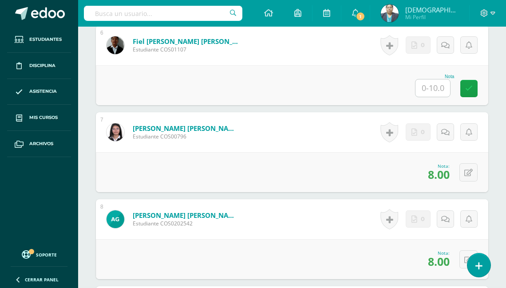
scroll to position [782, 0]
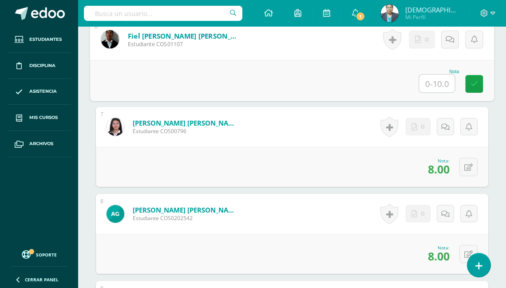
click at [434, 87] on input "text" at bounding box center [438, 84] width 36 height 18
type input "0"
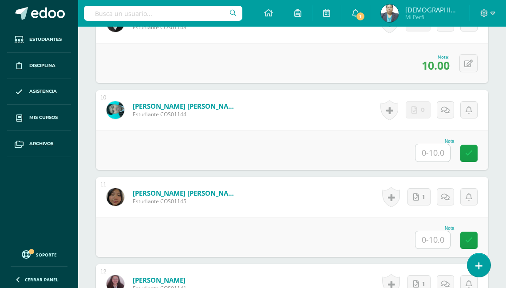
scroll to position [1066, 0]
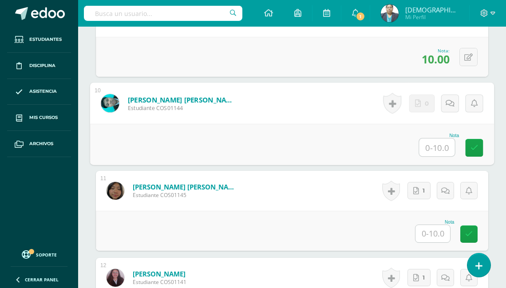
click at [436, 144] on input "text" at bounding box center [438, 148] width 36 height 18
type input "0"
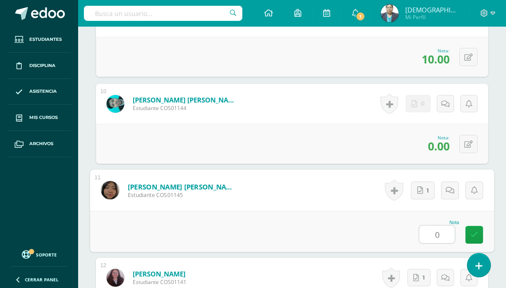
type input "0"
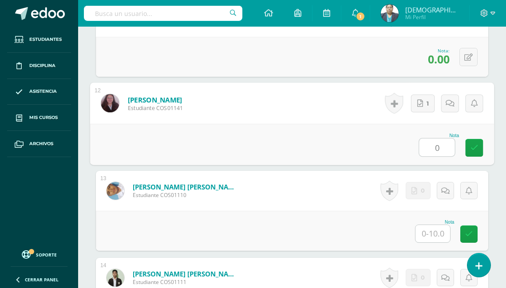
type input "0"
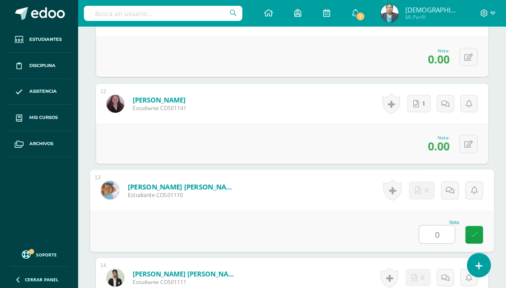
type input "0"
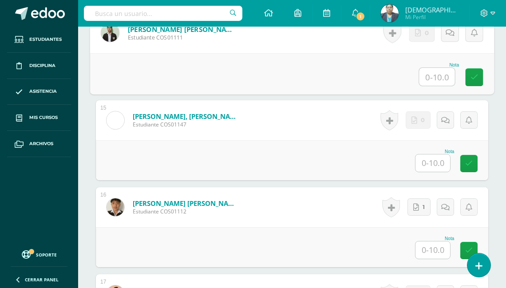
scroll to position [1450, 0]
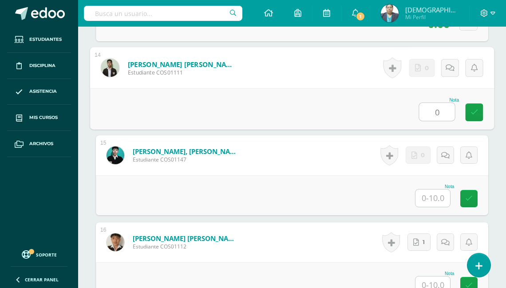
type input "0"
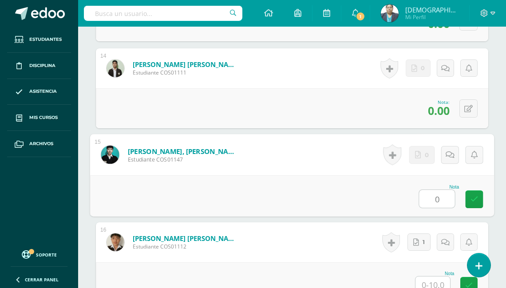
type input "0"
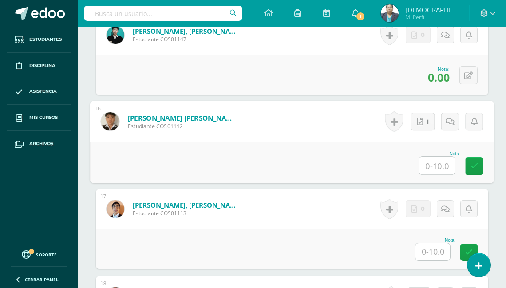
scroll to position [1666, 0]
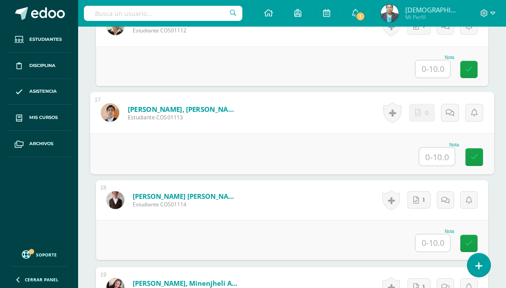
click at [429, 152] on input "text" at bounding box center [438, 157] width 36 height 18
type input "0"
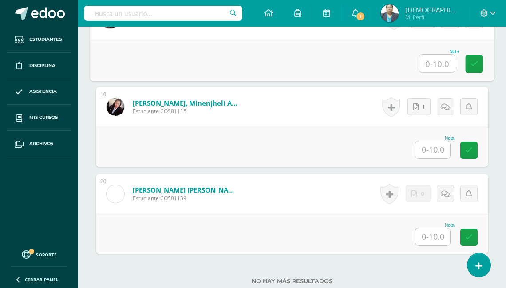
scroll to position [1880, 0]
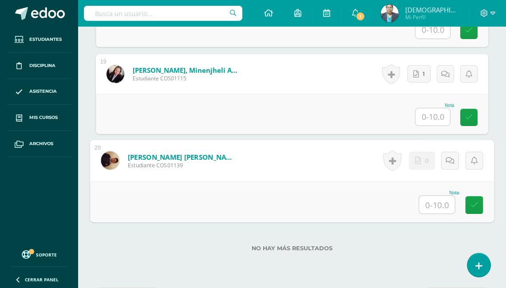
click at [439, 196] on input "text" at bounding box center [438, 205] width 36 height 18
type input "0"
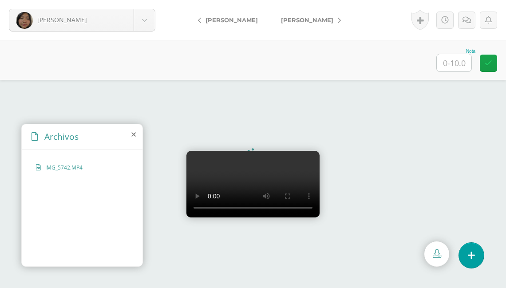
scroll to position [56, 0]
click at [456, 67] on input "text" at bounding box center [454, 62] width 35 height 17
type input "8"
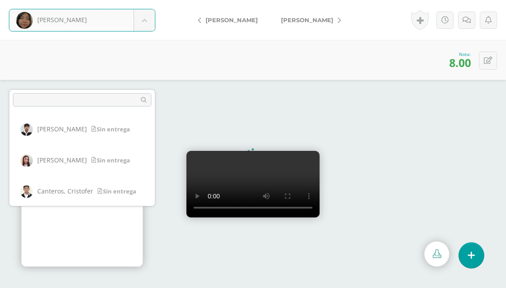
click at [147, 0] on body "Herrera, Valery Barahona, Melvin Bolaños, Jhoseline Canteros, Cristofer Castill…" at bounding box center [253, 0] width 506 height 0
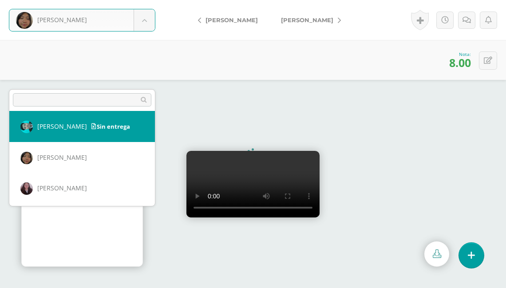
scroll to position [291, 0]
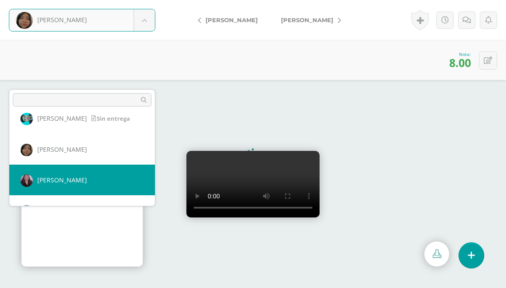
select select "1562"
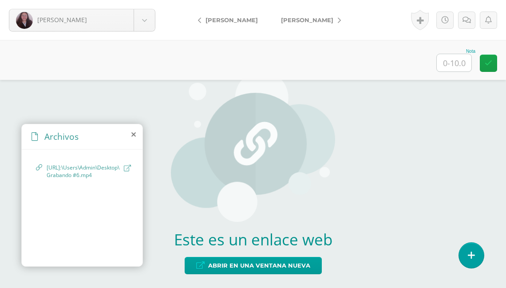
scroll to position [15, 0]
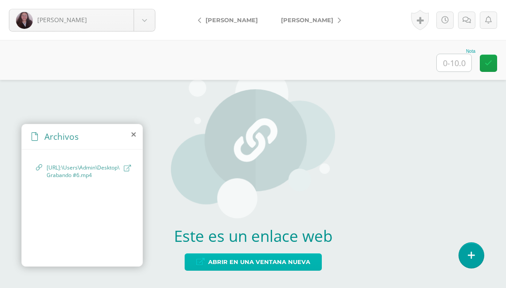
click at [248, 261] on span "Abrir en una ventana nueva" at bounding box center [259, 262] width 102 height 16
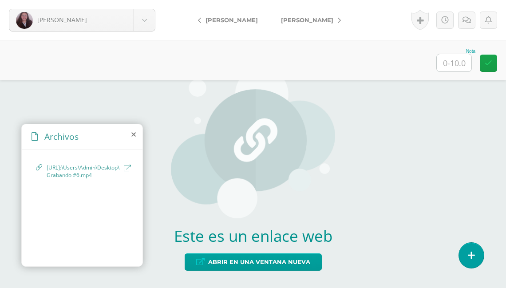
click at [81, 171] on span "[URL]:\Users\Admin\Desktop\Grabando #6.mp4" at bounding box center [83, 171] width 73 height 15
click at [82, 167] on span "[URL]:\Users\Admin\Desktop\Grabando #6.mp4" at bounding box center [83, 171] width 73 height 15
click at [48, 167] on span "http://C:\Users\Admin\Desktop\Grabando #6.mp4" at bounding box center [83, 171] width 73 height 15
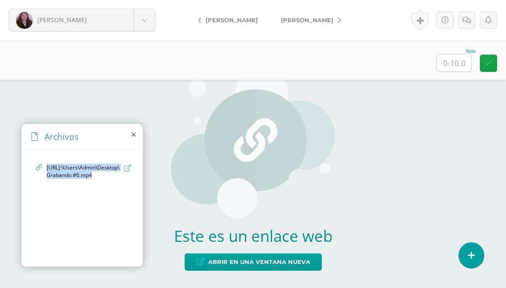
click at [48, 168] on span "http://C:\Users\Admin\Desktop\Grabando #6.mp4" at bounding box center [83, 171] width 73 height 15
click at [48, 169] on span "http://C:\Users\Admin\Desktop\Grabando #6.mp4" at bounding box center [83, 171] width 73 height 15
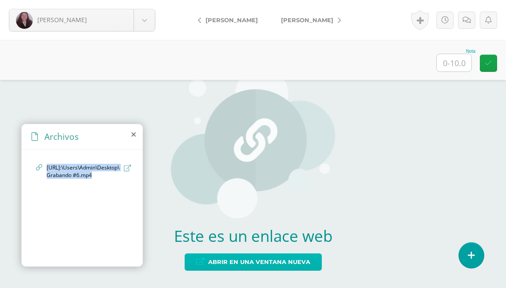
click at [249, 261] on span "Abrir en una ventana nueva" at bounding box center [259, 262] width 102 height 16
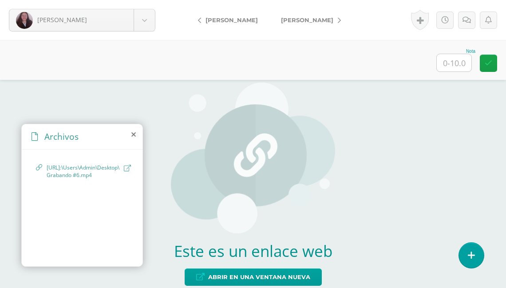
drag, startPoint x: 462, startPoint y: 61, endPoint x: 458, endPoint y: 64, distance: 4.6
click at [458, 64] on input "text" at bounding box center [454, 62] width 35 height 17
type input "8"
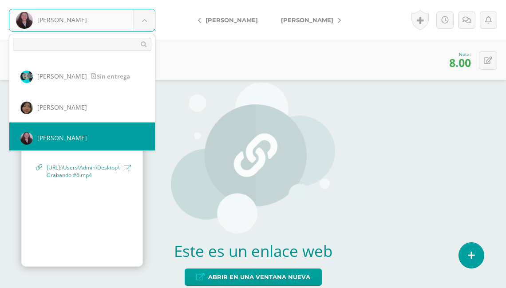
click at [144, 0] on body "Juárez, Alyson Barahona, Melvin Bolaños, Jhoseline Canteros, Cristofer Castillo…" at bounding box center [253, 0] width 506 height 0
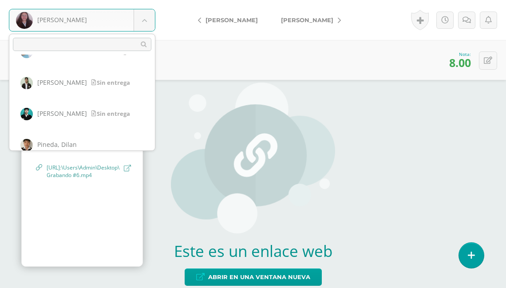
scroll to position [430, 0]
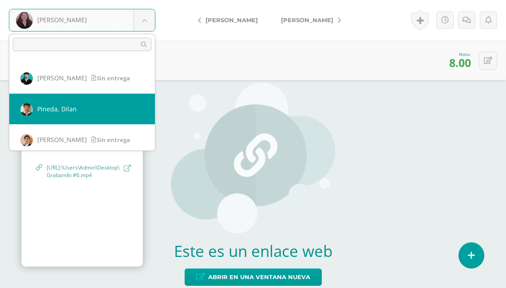
select select "1534"
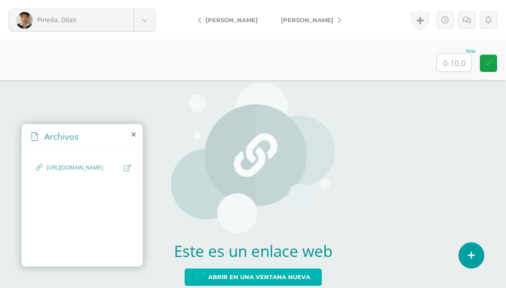
click at [241, 274] on span "Abrir en una ventana nueva" at bounding box center [259, 277] width 102 height 16
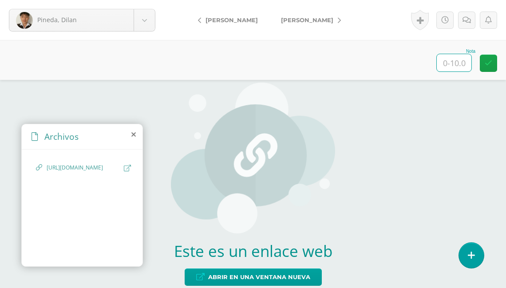
click at [454, 60] on input "text" at bounding box center [454, 62] width 35 height 17
type input "8"
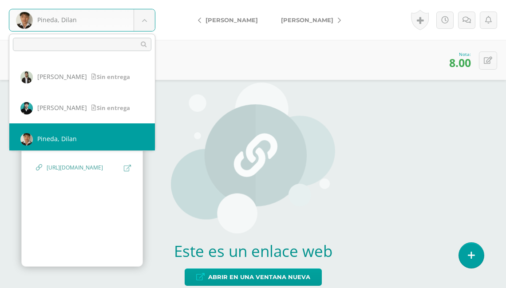
click at [143, 0] on body "[PERSON_NAME] [PERSON_NAME] [PERSON_NAME] Canteros, [PERSON_NAME], [PERSON_NAME…" at bounding box center [253, 0] width 506 height 0
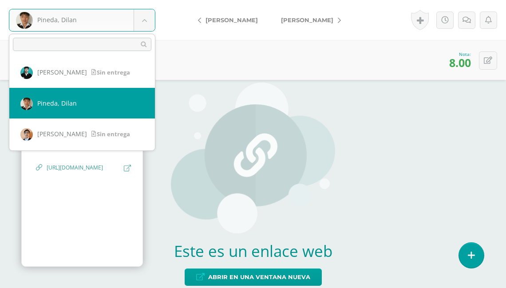
scroll to position [471, 0]
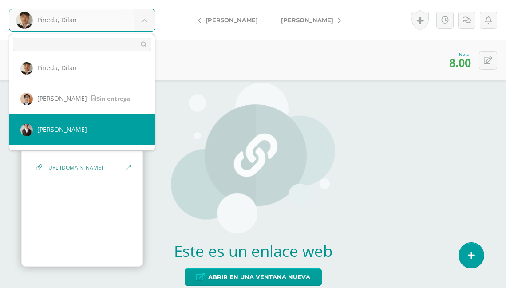
select select "1529"
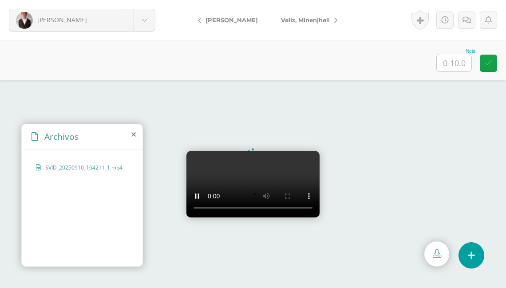
scroll to position [56, 0]
click at [455, 61] on input "text" at bounding box center [454, 62] width 35 height 17
type input "10"
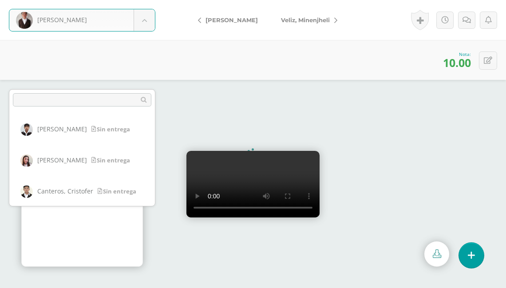
click at [148, 0] on body "Vanegas, Cristopher Barahona, Melvin Bolaños, Jhoseline Canteros, Cristofer Cas…" at bounding box center [253, 0] width 506 height 0
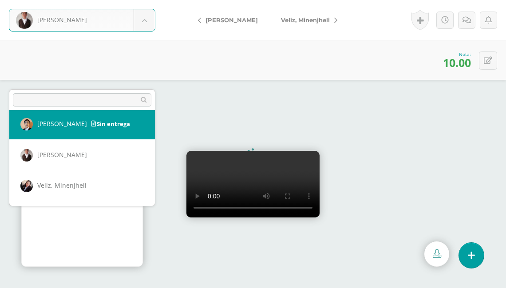
scroll to position [527, 0]
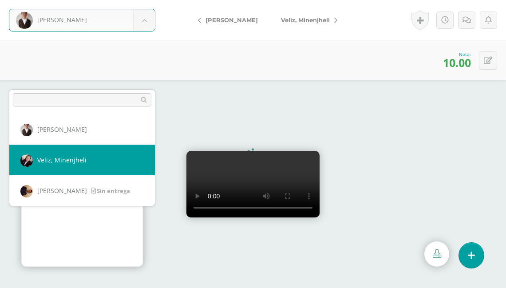
select select "1532"
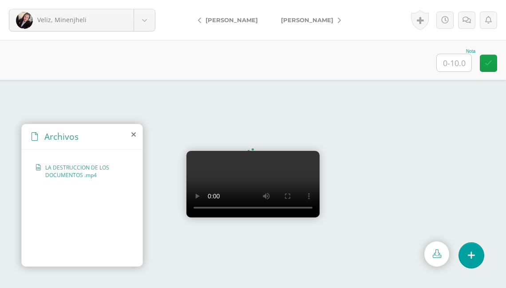
scroll to position [16, 0]
click at [456, 64] on input "text" at bounding box center [454, 62] width 35 height 17
type input "10"
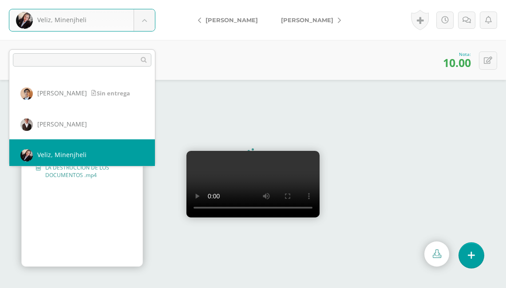
click at [145, 0] on body "Veliz, Minenjheli Barahona, Melvin Bolaños, Jhoseline Canteros, Cristofer Casti…" at bounding box center [253, 0] width 506 height 0
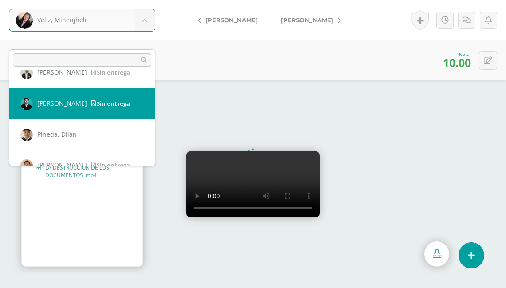
scroll to position [404, 0]
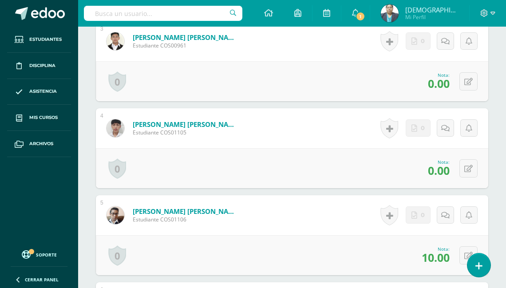
scroll to position [454, 0]
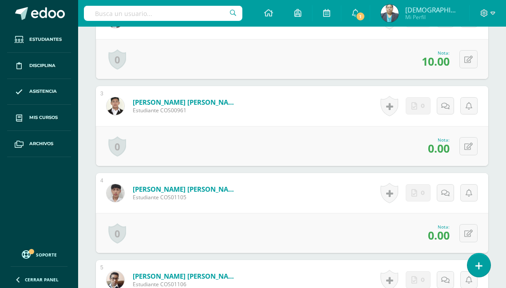
click at [399, 13] on img at bounding box center [390, 13] width 18 height 18
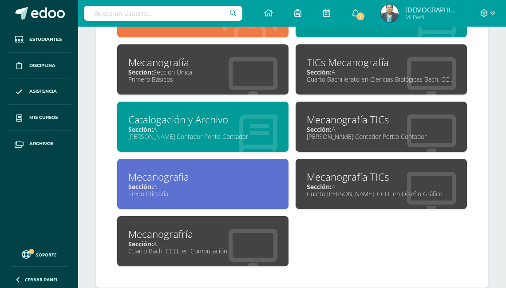
scroll to position [471, 0]
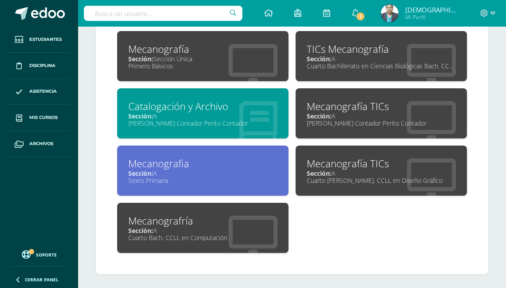
click at [319, 124] on div "[PERSON_NAME] Contador Perito Contador" at bounding box center [381, 123] width 149 height 8
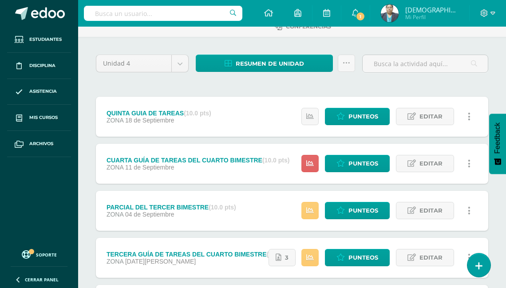
scroll to position [71, 0]
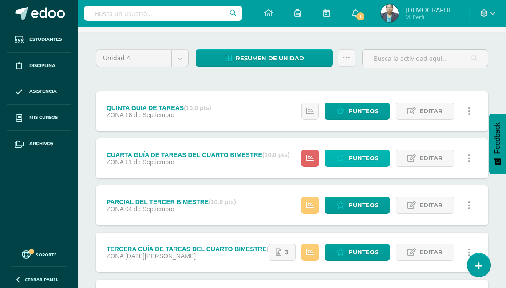
click at [367, 155] on span "Punteos" at bounding box center [364, 158] width 30 height 16
drag, startPoint x: 367, startPoint y: 155, endPoint x: 343, endPoint y: 138, distance: 30.3
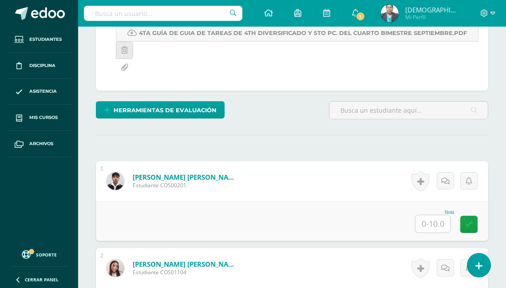
scroll to position [214, 0]
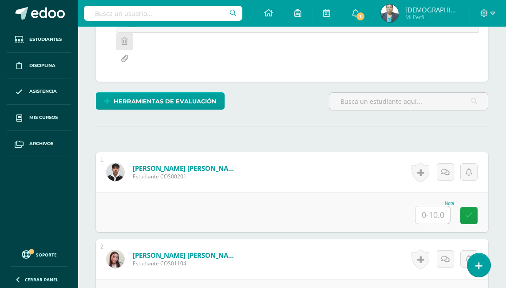
click at [429, 208] on input "text" at bounding box center [433, 215] width 35 height 17
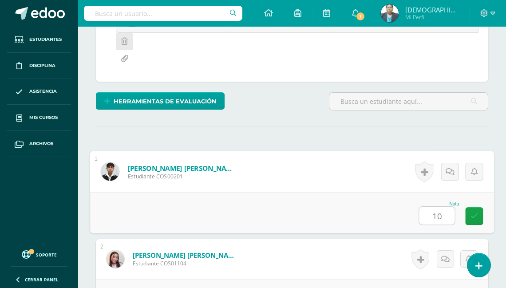
type input "10"
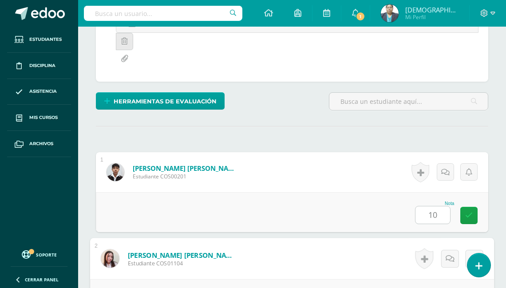
scroll to position [370, 0]
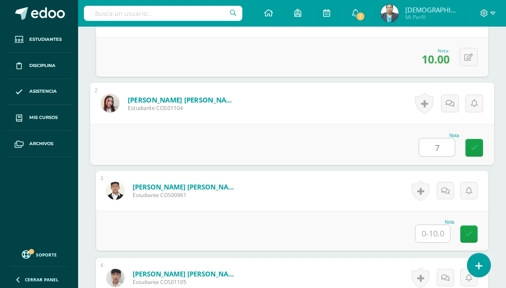
type input "7"
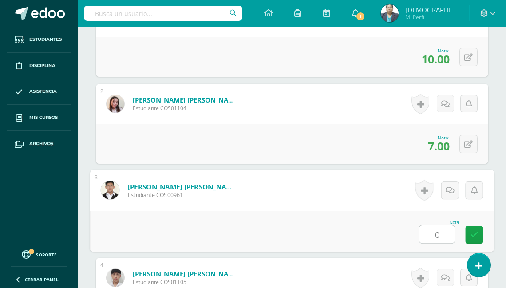
type input "0"
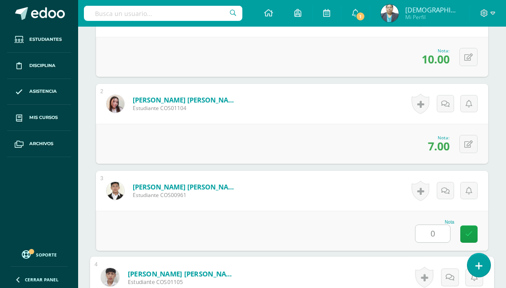
scroll to position [544, 0]
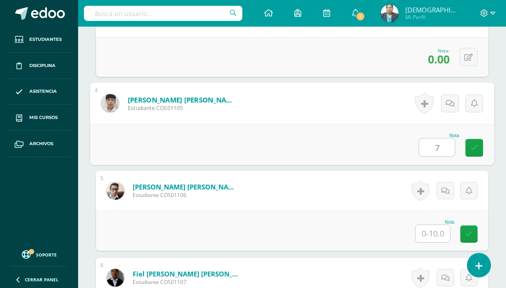
type input "7"
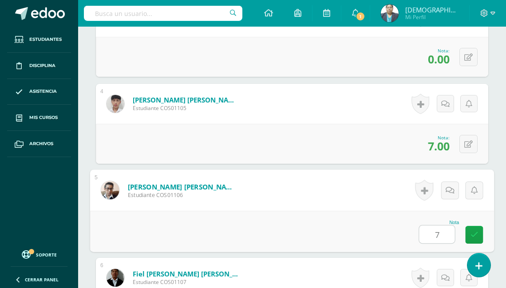
type input "7"
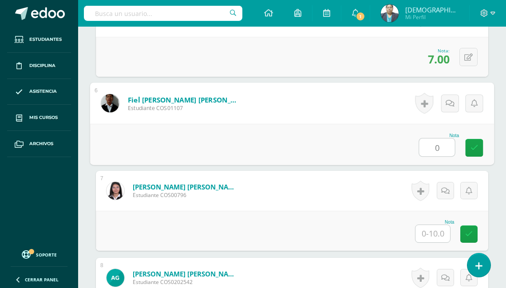
type input "0"
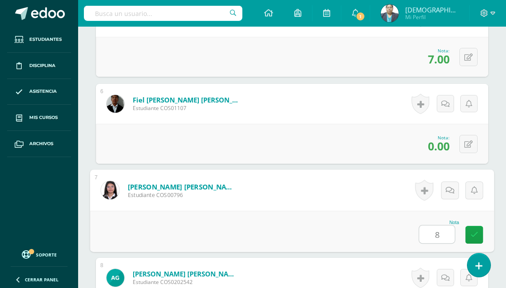
type input "8"
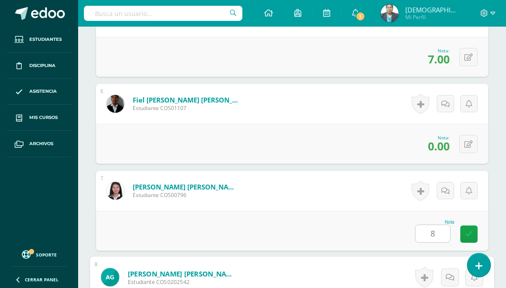
scroll to position [892, 0]
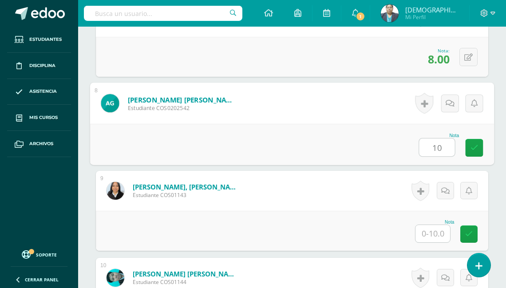
type input "10"
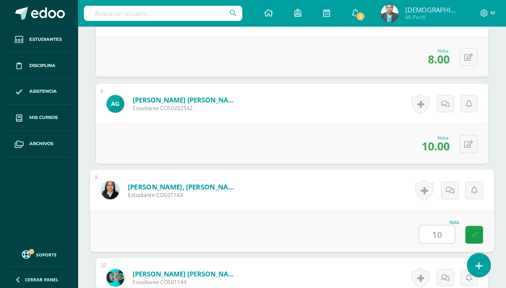
type input "10"
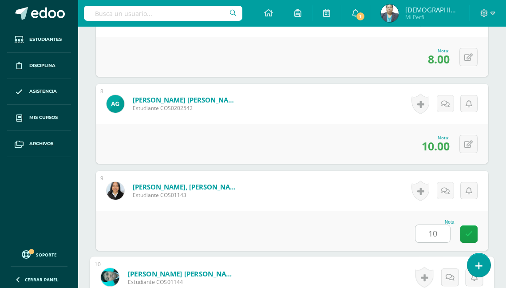
scroll to position [1066, 0]
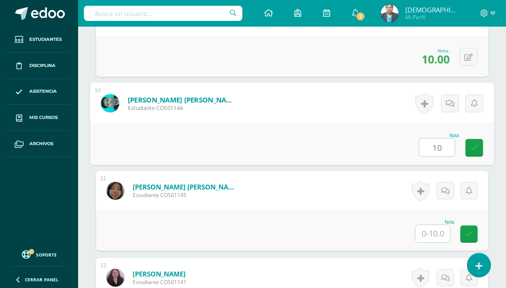
type input "10"
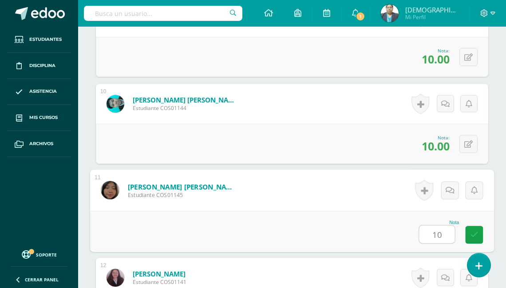
type input "10"
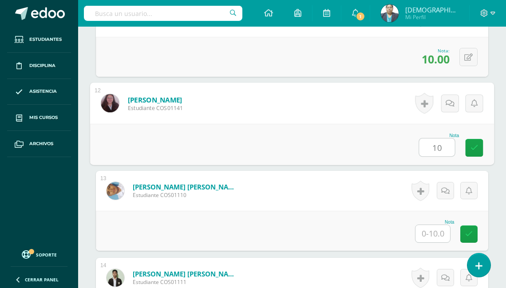
type input "10"
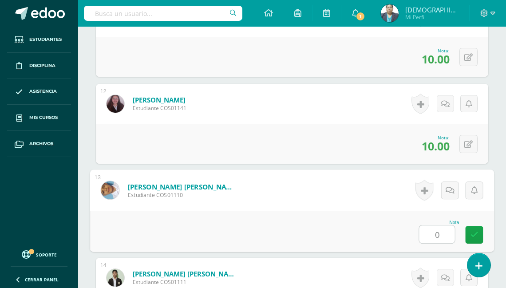
type input "0"
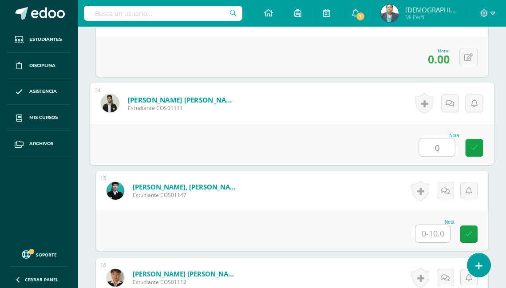
type input "0"
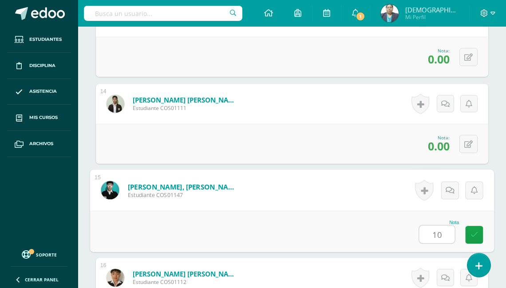
type input "10"
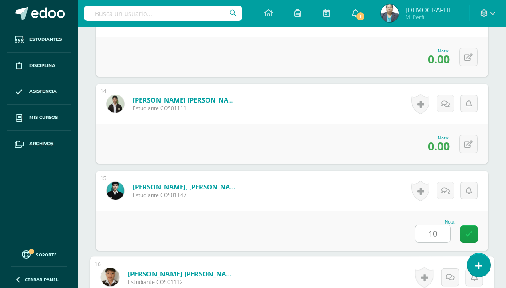
scroll to position [1589, 0]
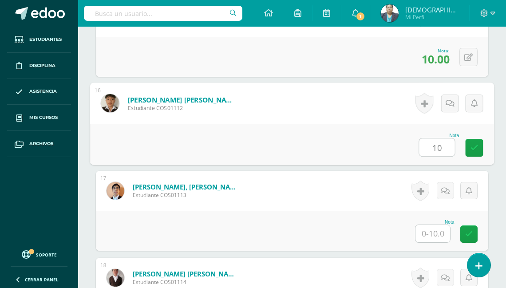
type input "10"
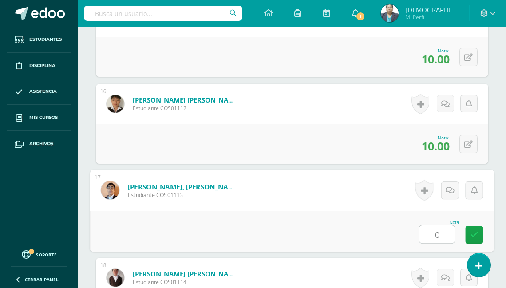
type input "0"
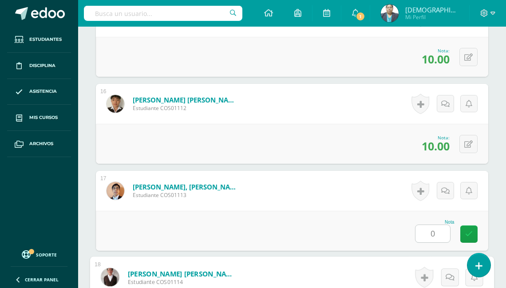
scroll to position [1763, 0]
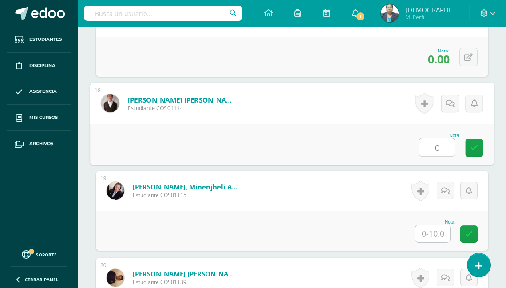
type input "0"
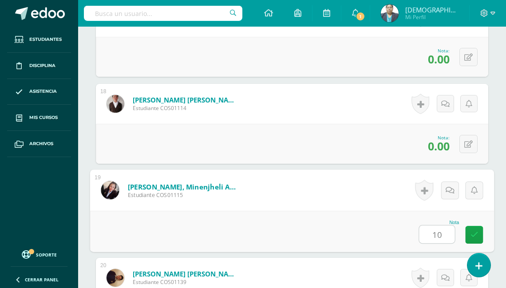
type input "10"
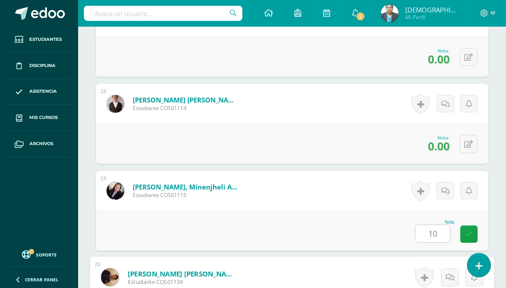
scroll to position [1912, 0]
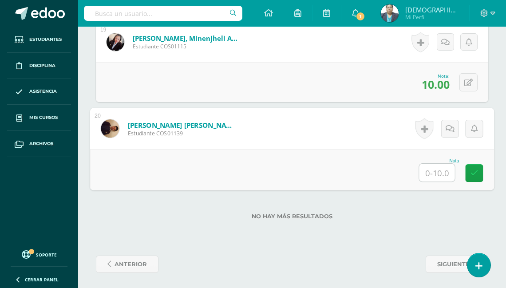
type input "0"
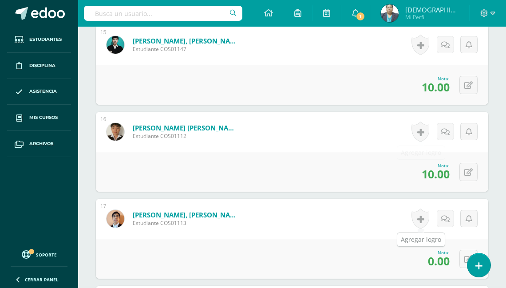
scroll to position [1556, 0]
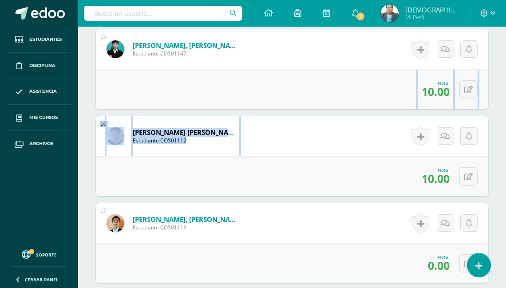
drag, startPoint x: 316, startPoint y: 100, endPoint x: 399, endPoint y: 84, distance: 84.4
click at [399, 16] on img at bounding box center [390, 13] width 18 height 18
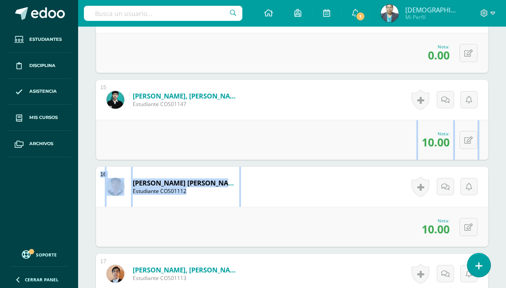
scroll to position [1485, 0]
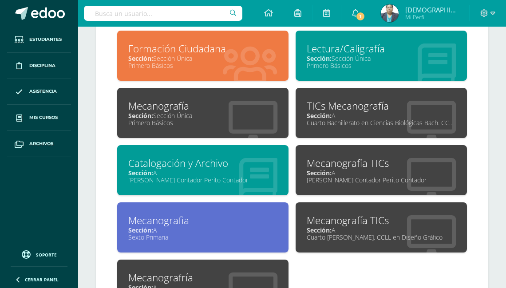
scroll to position [462, 0]
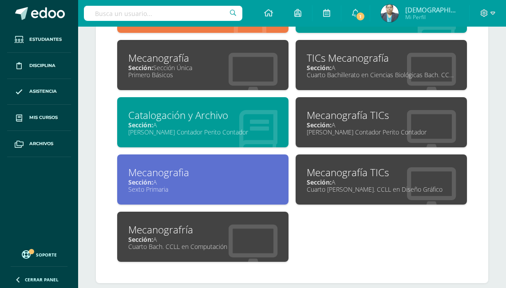
click at [196, 131] on div "[PERSON_NAME] Contador Perito Contador" at bounding box center [202, 132] width 149 height 8
click at [196, 132] on div "[PERSON_NAME] Contador Perito Contador" at bounding box center [202, 132] width 149 height 8
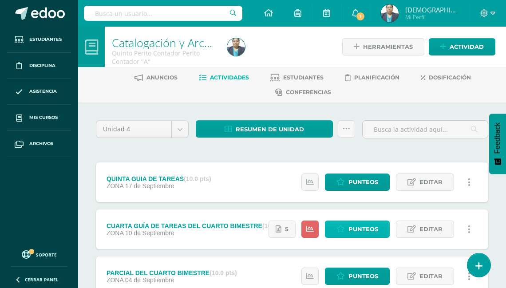
click at [371, 225] on span "Punteos" at bounding box center [364, 229] width 30 height 16
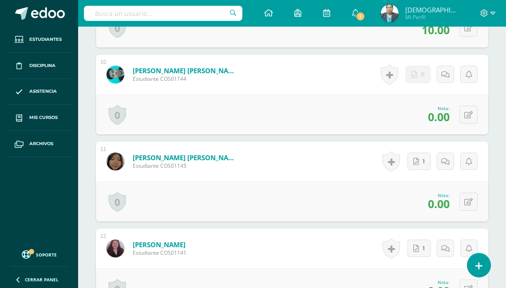
scroll to position [1099, 0]
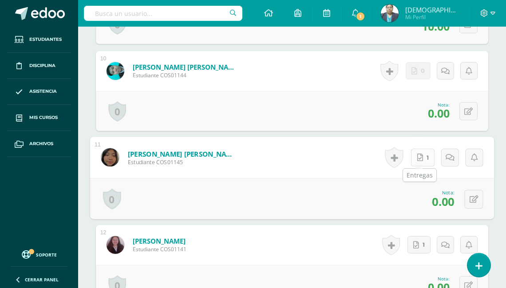
click at [414, 156] on link "1" at bounding box center [423, 158] width 24 height 18
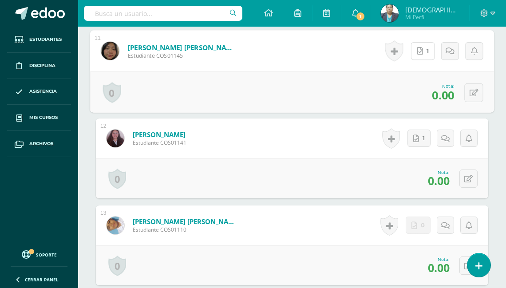
scroll to position [1170, 0]
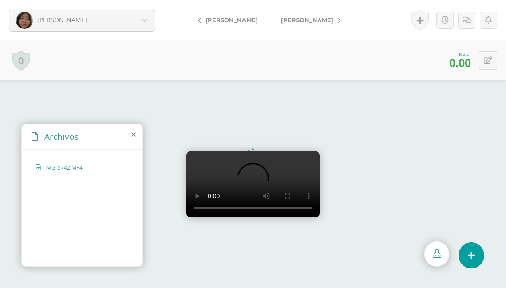
scroll to position [56, 0]
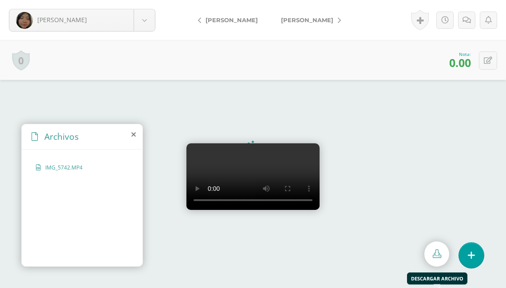
click at [437, 254] on icon at bounding box center [437, 254] width 8 height 8
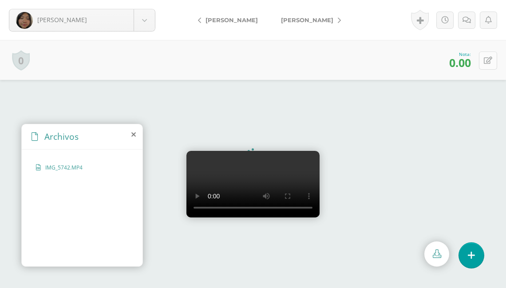
click at [487, 57] on icon at bounding box center [488, 61] width 8 height 8
type input "8"
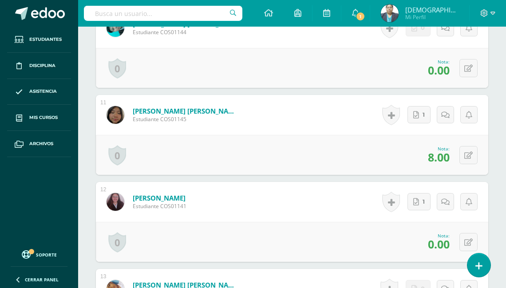
scroll to position [1151, 0]
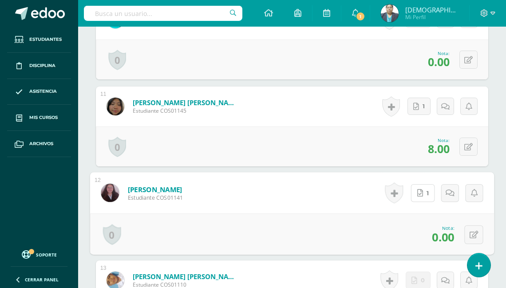
click at [409, 191] on div "Historial de actividad No hay historial para esta actividad 1 Agregar Comentari…" at bounding box center [434, 192] width 122 height 41
click at [418, 193] on icon at bounding box center [421, 193] width 6 height 8
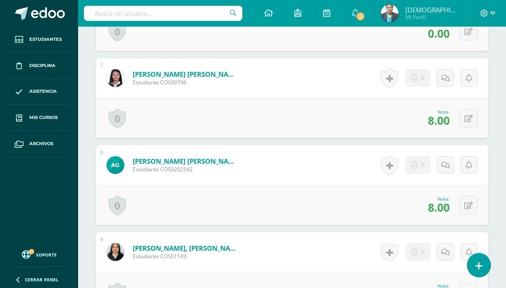
scroll to position [795, 0]
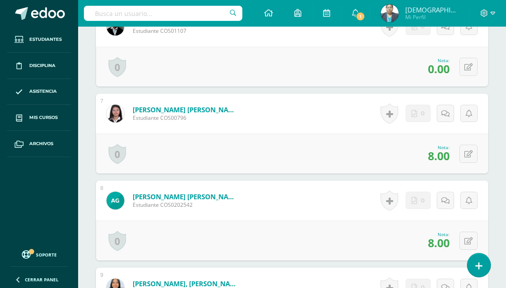
click at [399, 13] on img at bounding box center [390, 13] width 18 height 18
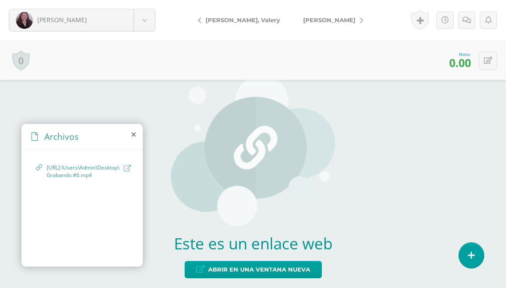
scroll to position [15, 0]
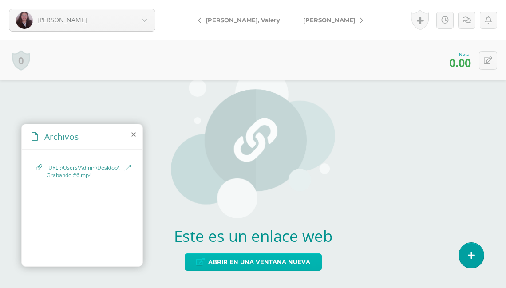
click at [260, 260] on span "Abrir en una ventana nueva" at bounding box center [259, 262] width 102 height 16
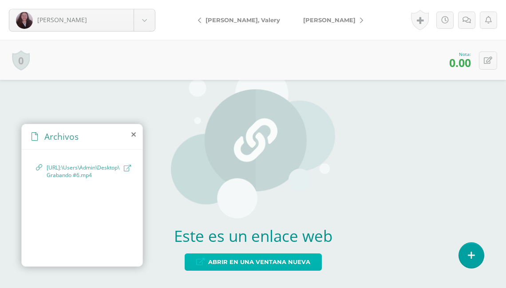
click at [260, 260] on span "Abrir en una ventana nueva" at bounding box center [259, 262] width 102 height 16
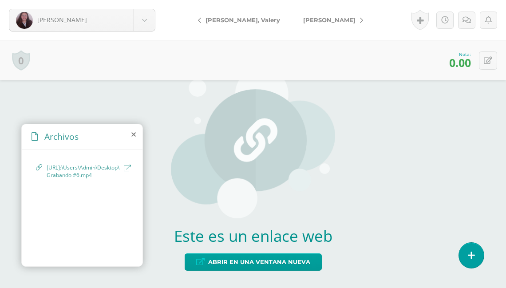
click at [44, 162] on div "http://C:\Users\Admin\Desktop\Grabando #6.mp4" at bounding box center [82, 207] width 121 height 114
click at [54, 172] on span "http://C:\Users\Admin\Desktop\Grabando #6.mp4" at bounding box center [83, 171] width 73 height 15
click at [56, 172] on span "http://C:\Users\Admin\Desktop\Grabando #6.mp4" at bounding box center [83, 171] width 73 height 15
click at [57, 171] on span "http://C:\Users\Admin\Desktop\Grabando #6.mp4" at bounding box center [83, 171] width 73 height 15
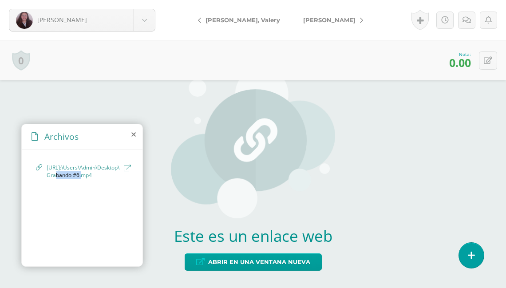
click at [57, 171] on span "http://C:\Users\Admin\Desktop\Grabando #6.mp4" at bounding box center [83, 171] width 73 height 15
click at [225, 165] on img at bounding box center [253, 143] width 164 height 151
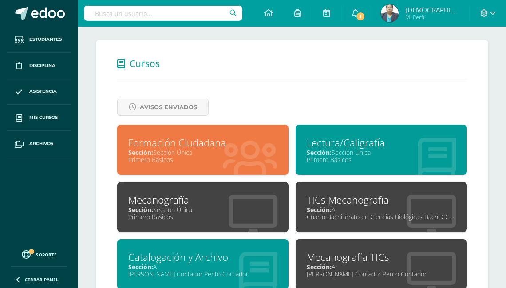
scroll to position [471, 0]
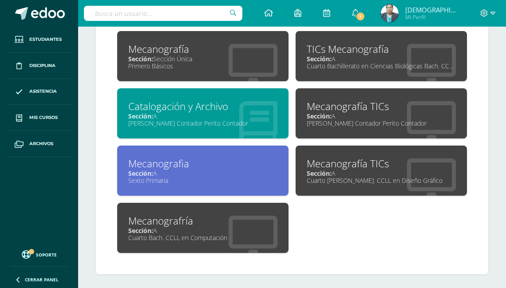
click at [187, 171] on div "Sección: A" at bounding box center [202, 173] width 149 height 8
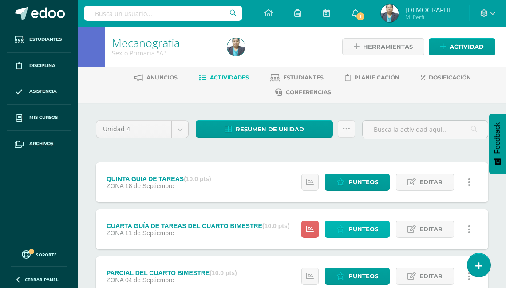
click at [358, 228] on span "Punteos" at bounding box center [364, 229] width 30 height 16
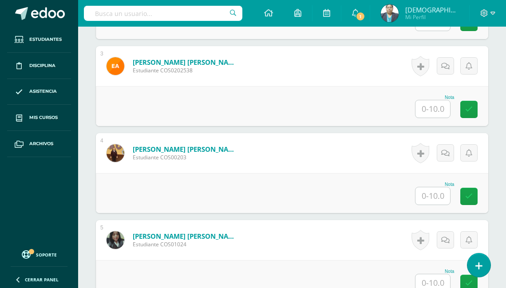
scroll to position [460, 0]
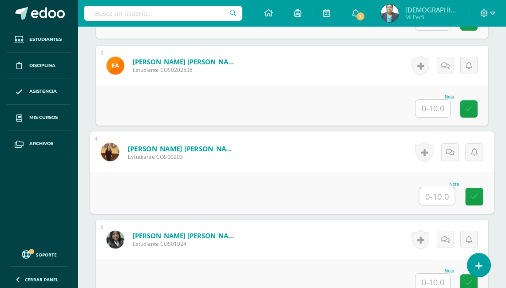
click at [427, 191] on input "text" at bounding box center [438, 196] width 36 height 18
type input "10"
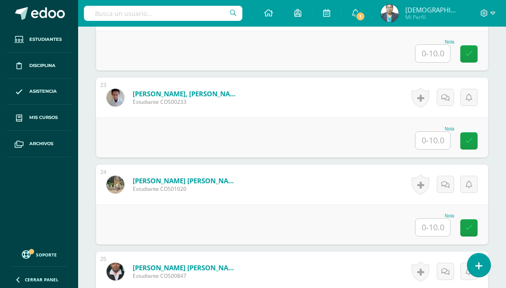
scroll to position [2238, 0]
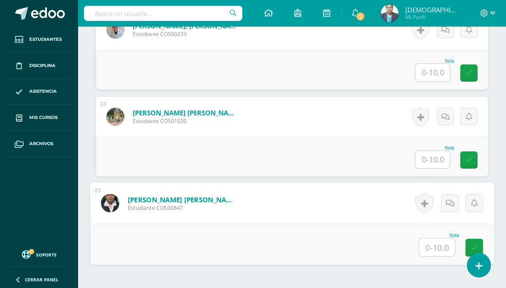
click at [431, 247] on input "text" at bounding box center [438, 248] width 36 height 18
type input "10"
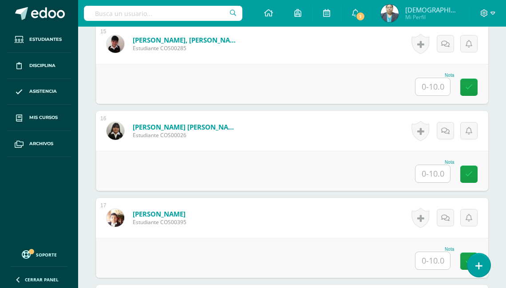
scroll to position [1491, 0]
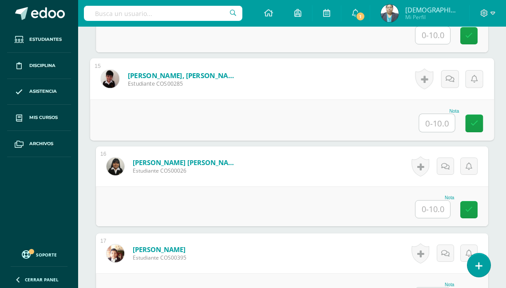
drag, startPoint x: 432, startPoint y: 114, endPoint x: 428, endPoint y: 121, distance: 8.2
click at [428, 121] on input "text" at bounding box center [438, 123] width 36 height 18
type input "10"
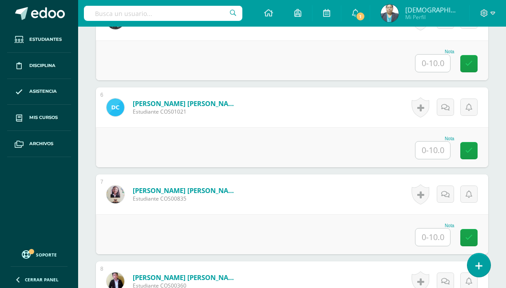
scroll to position [745, 0]
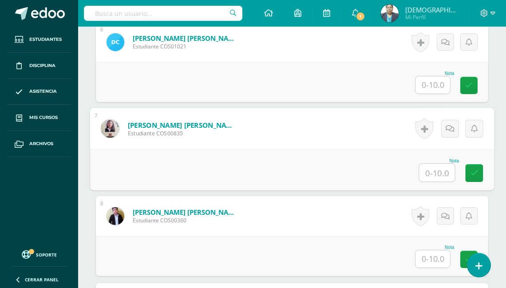
click at [432, 170] on input "text" at bounding box center [438, 173] width 36 height 18
type input "8"
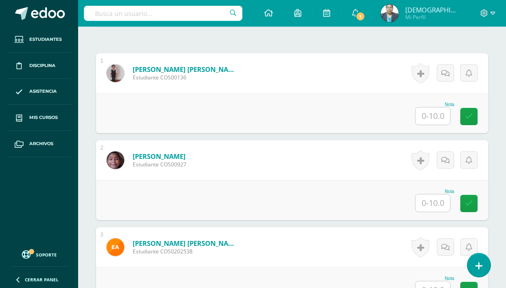
scroll to position [283, 0]
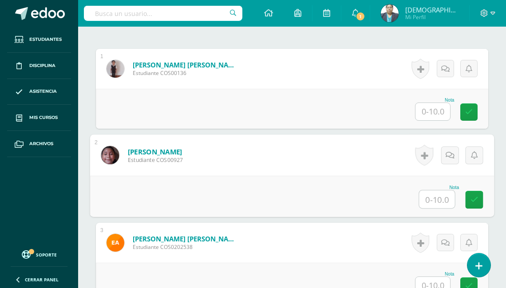
click at [437, 200] on input "text" at bounding box center [438, 200] width 36 height 18
type input "10"
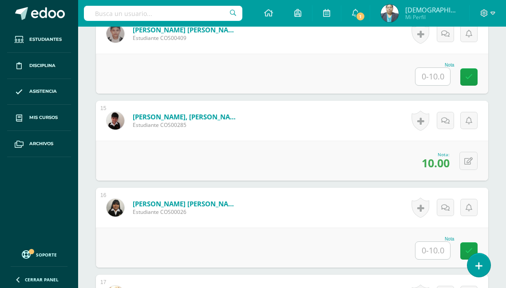
scroll to position [1459, 0]
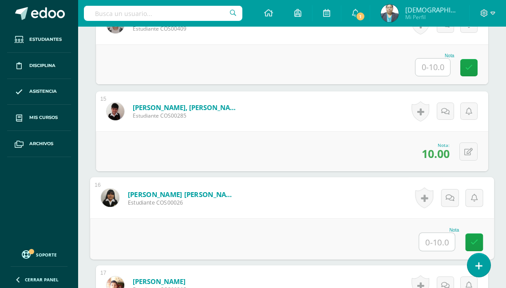
click at [433, 240] on input "text" at bounding box center [438, 242] width 36 height 18
type input "10"
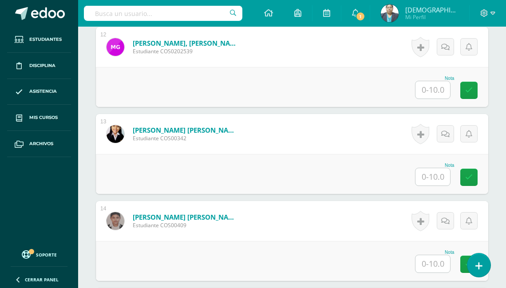
scroll to position [1215, 0]
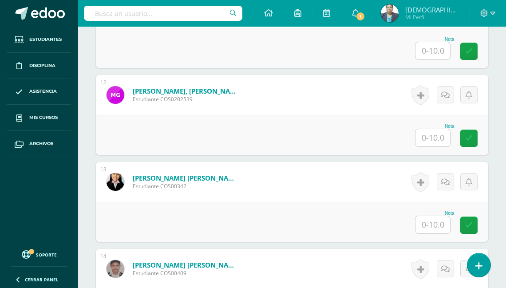
click at [435, 224] on input "text" at bounding box center [433, 224] width 35 height 17
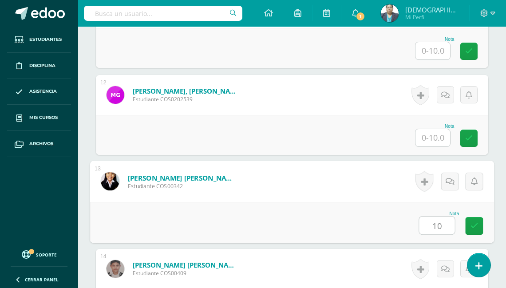
type input "10"
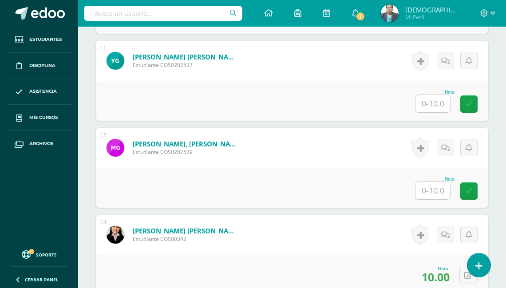
scroll to position [1131, 0]
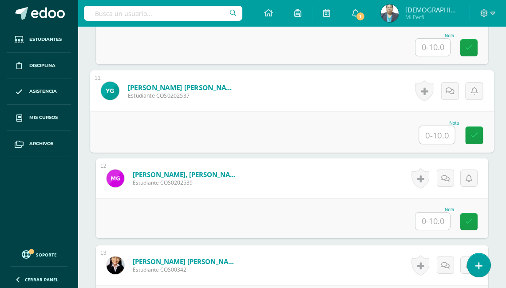
click at [434, 133] on input "text" at bounding box center [438, 135] width 36 height 18
type input "10"
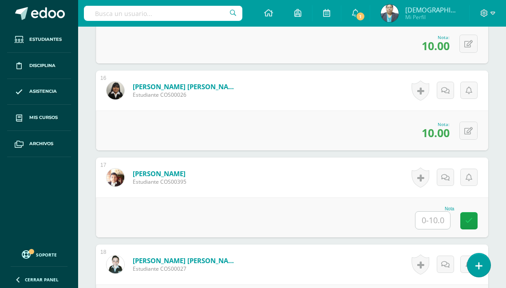
scroll to position [1629, 0]
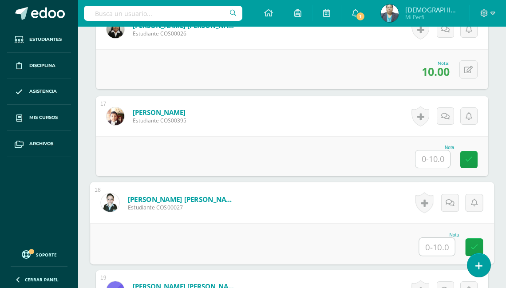
click at [429, 240] on input "text" at bounding box center [438, 247] width 36 height 18
type input "10"
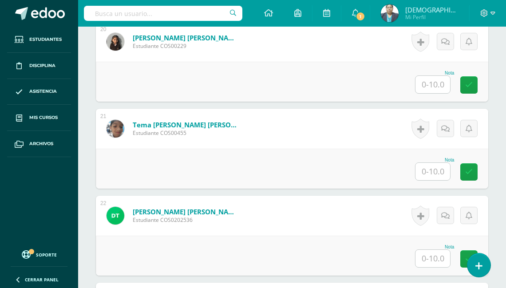
scroll to position [1992, 0]
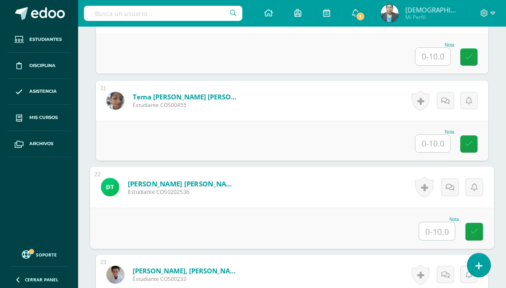
click at [438, 229] on input "text" at bounding box center [438, 232] width 36 height 18
type input "8"
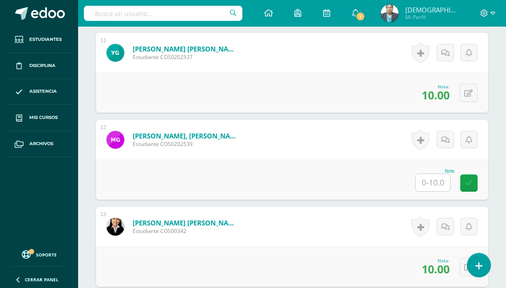
scroll to position [1133, 0]
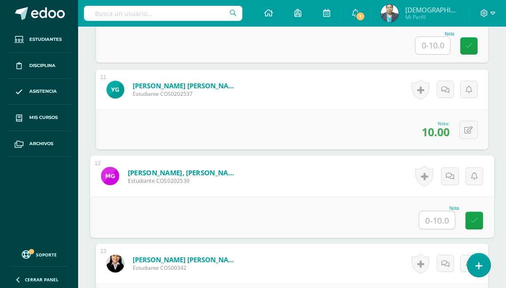
click at [434, 219] on input "text" at bounding box center [438, 220] width 36 height 18
type input "8"
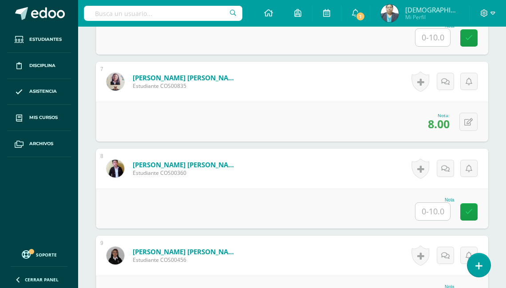
scroll to position [813, 0]
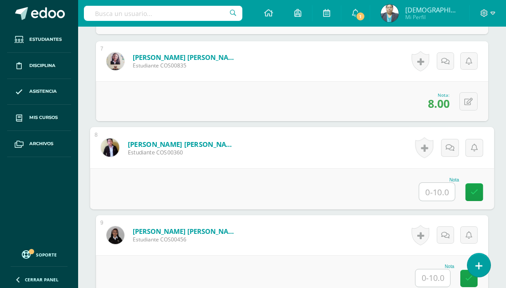
click at [434, 188] on input "text" at bounding box center [438, 192] width 36 height 18
type input "10"
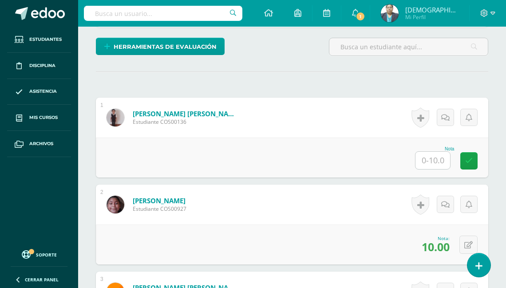
scroll to position [173, 0]
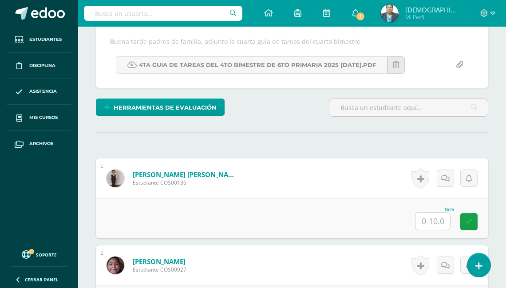
click at [437, 216] on input "text" at bounding box center [433, 221] width 35 height 17
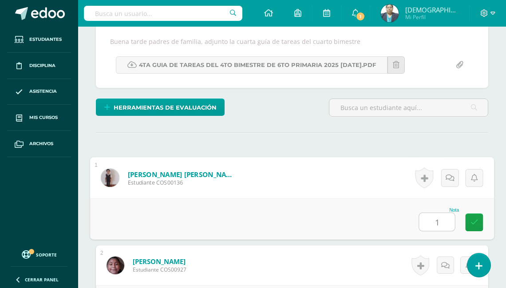
type input "10"
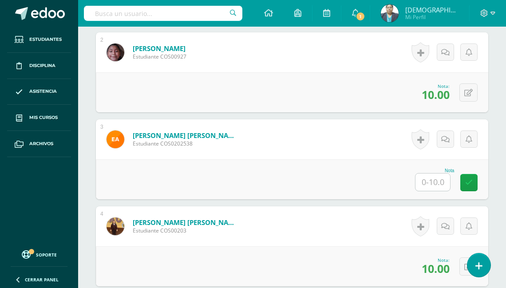
scroll to position [493, 0]
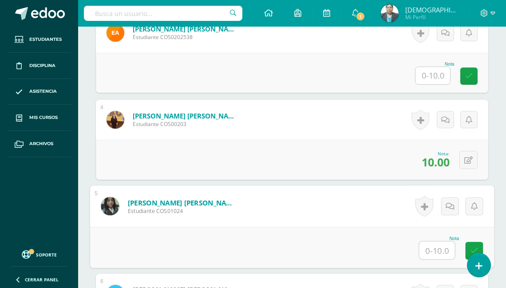
click at [431, 248] on input "text" at bounding box center [438, 251] width 36 height 18
type input "10"
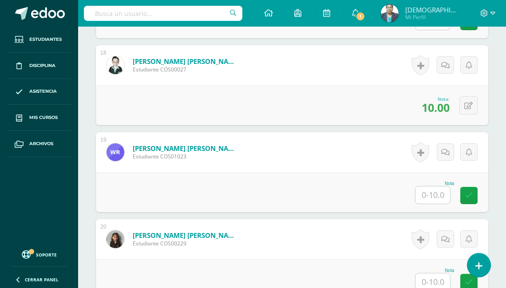
scroll to position [1785, 0]
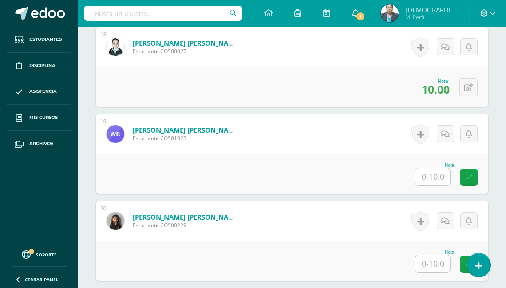
click at [428, 260] on input "text" at bounding box center [433, 263] width 35 height 17
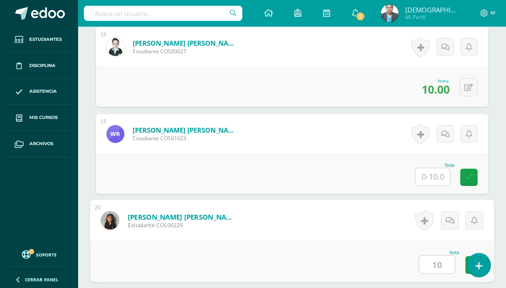
type input "10"
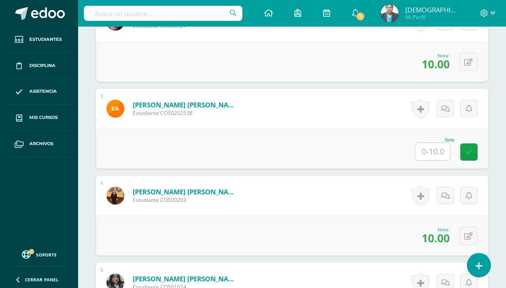
scroll to position [426, 0]
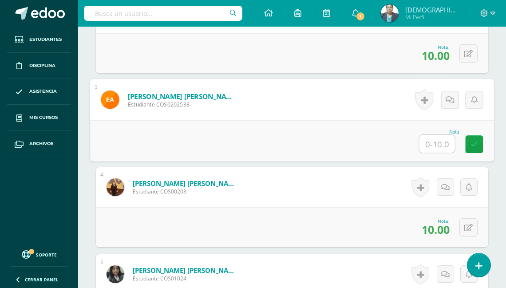
click at [436, 141] on input "text" at bounding box center [438, 144] width 36 height 18
type input "0"
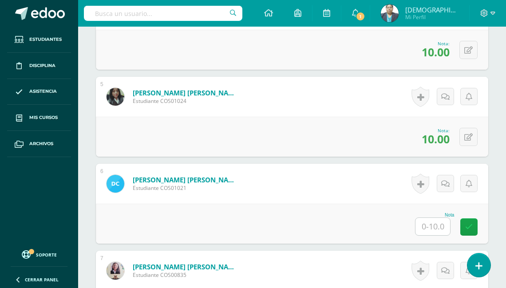
scroll to position [674, 0]
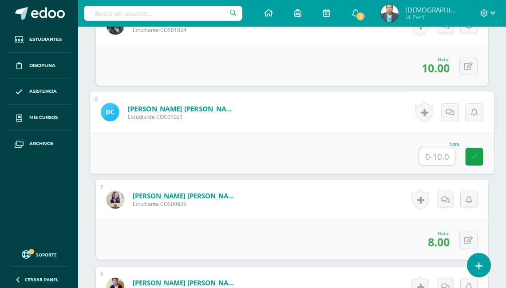
click at [429, 152] on input "text" at bounding box center [438, 156] width 36 height 18
type input "0"
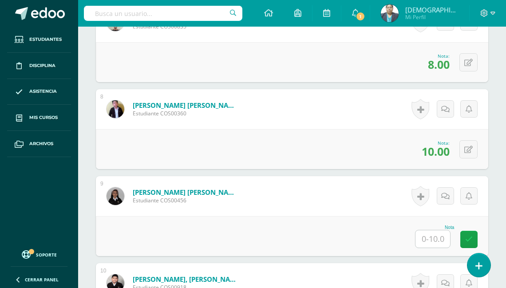
scroll to position [888, 0]
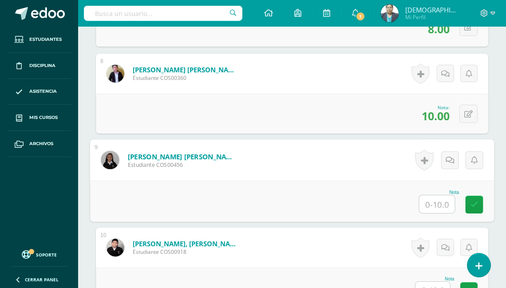
click at [436, 201] on input "text" at bounding box center [438, 204] width 36 height 18
type input "0"
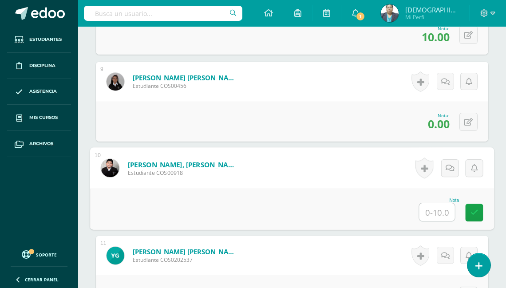
scroll to position [967, 0]
type input "0"
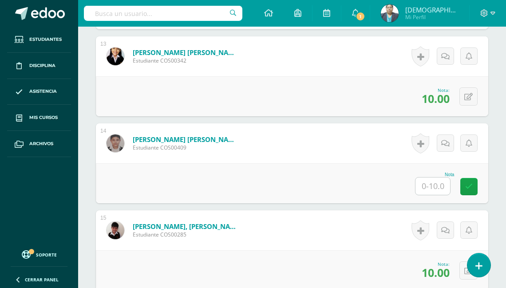
scroll to position [1358, 0]
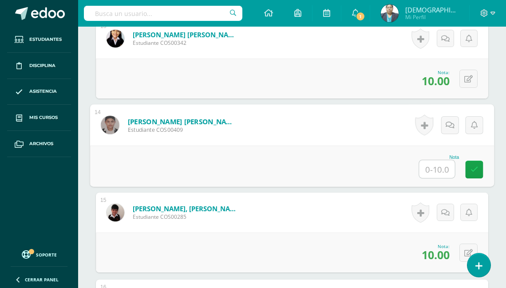
click at [431, 173] on input "text" at bounding box center [438, 169] width 36 height 18
type input "0"
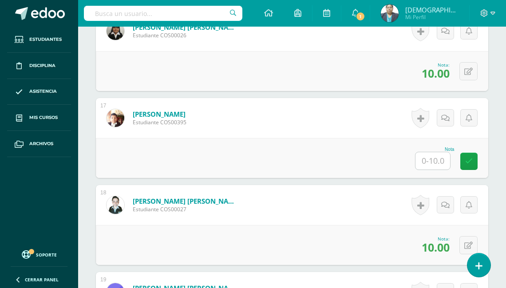
scroll to position [1642, 0]
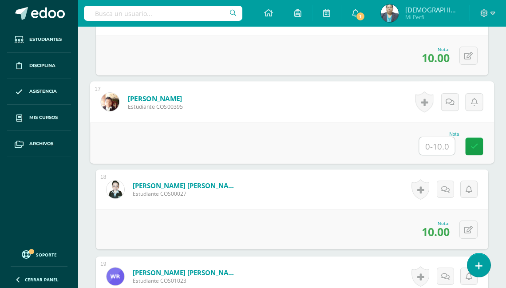
click at [429, 140] on input "text" at bounding box center [438, 146] width 36 height 18
type input "0"
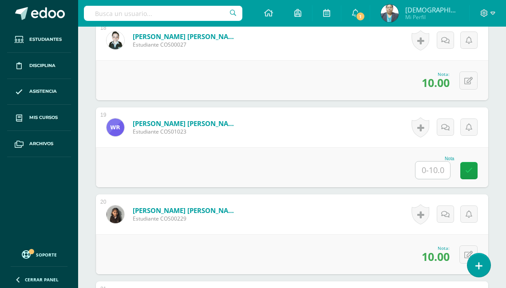
scroll to position [1820, 0]
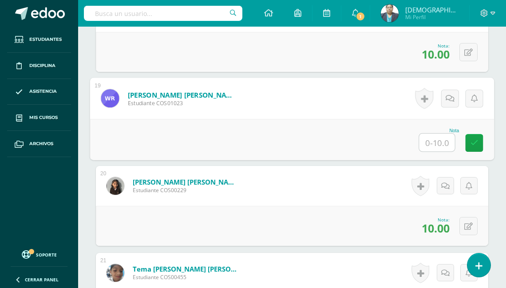
click at [429, 140] on input "text" at bounding box center [438, 143] width 36 height 18
type input "0"
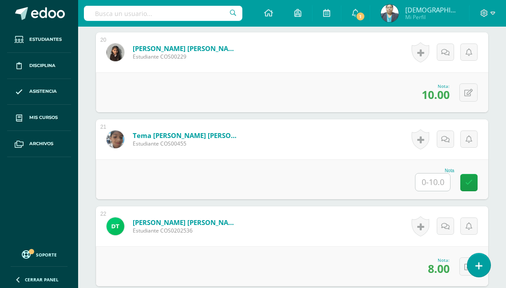
scroll to position [1962, 0]
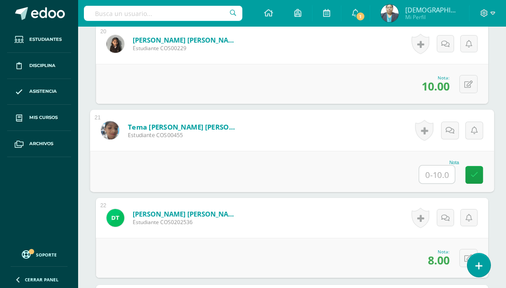
click at [436, 171] on input "text" at bounding box center [438, 175] width 36 height 18
type input "0"
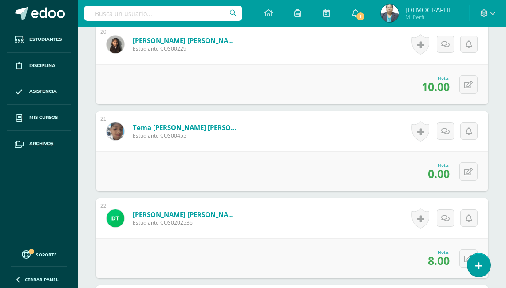
scroll to position [2104, 0]
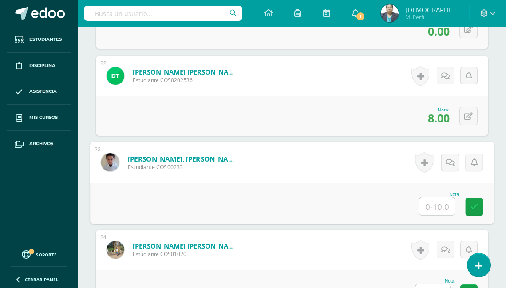
click at [432, 202] on input "text" at bounding box center [438, 207] width 36 height 18
type input "0"
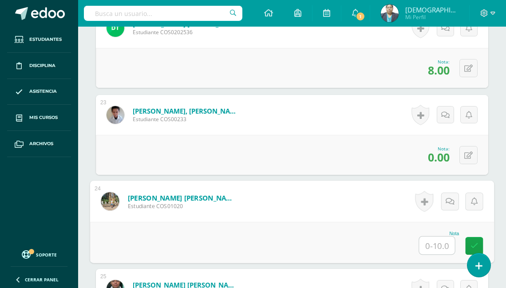
scroll to position [2222, 0]
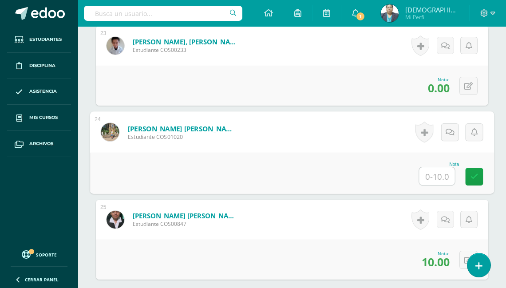
type input "0"
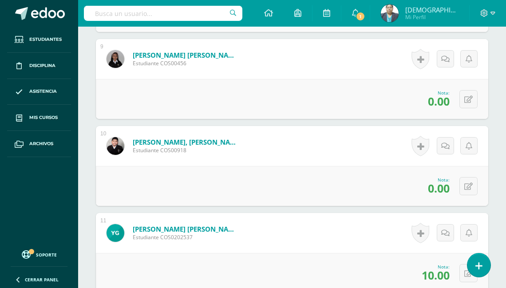
scroll to position [997, 0]
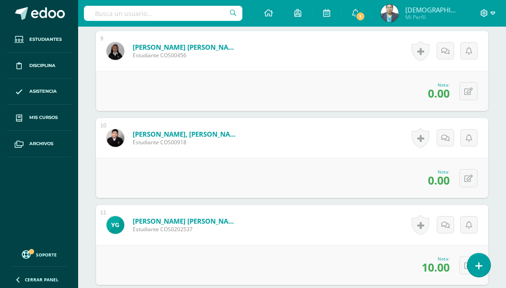
click at [493, 12] on icon at bounding box center [493, 13] width 5 height 3
click at [462, 60] on span "Cerrar sesión" at bounding box center [465, 60] width 40 height 8
